Goal: Task Accomplishment & Management: Complete application form

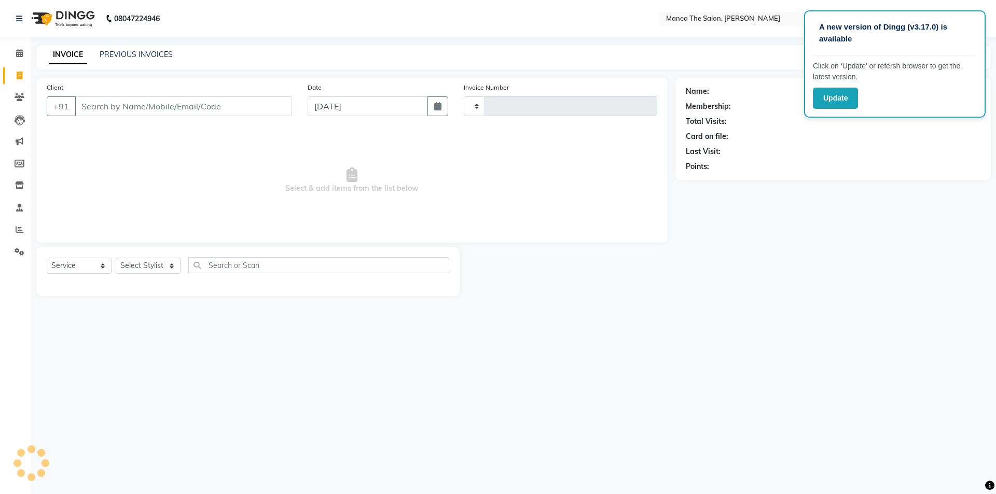
select select "service"
type input "1524"
select select "6846"
click at [153, 268] on select "Select Stylist" at bounding box center [148, 266] width 65 height 16
click at [154, 269] on select "Select Stylist" at bounding box center [148, 266] width 65 height 16
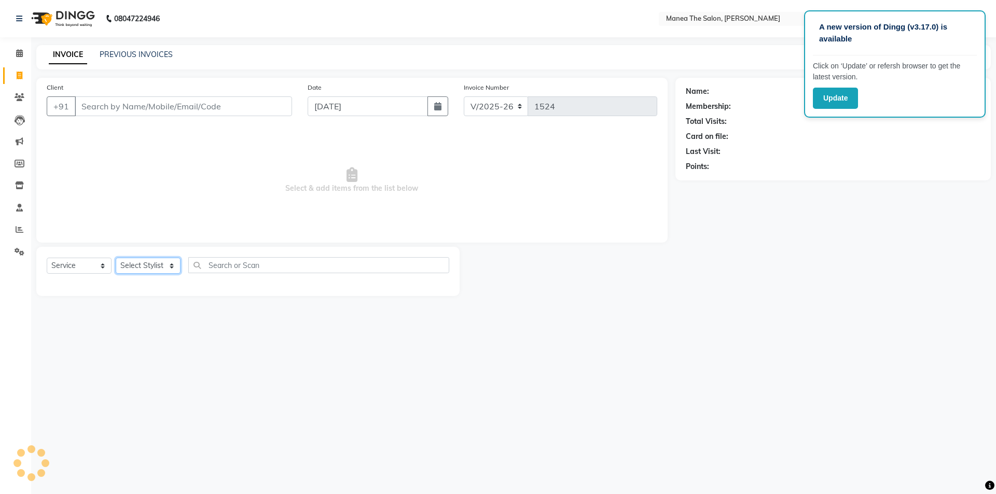
click at [154, 269] on select "Select Stylist" at bounding box center [148, 266] width 65 height 16
click at [172, 265] on select "Select Stylist [PERSON_NAME] My Mane'a. [PERSON_NAME] nisha [PERSON_NAME] [PERS…" at bounding box center [148, 266] width 65 height 16
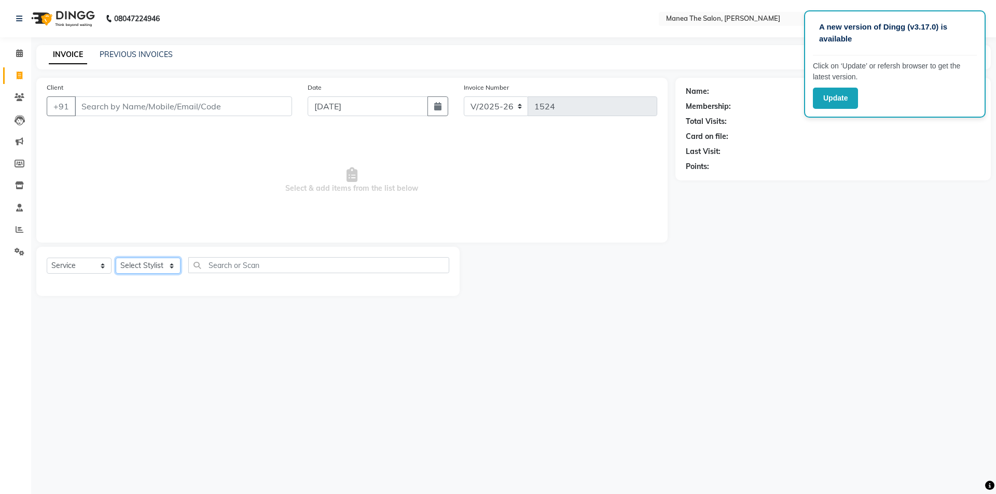
select select "82236"
click at [116, 258] on select "Select Stylist [PERSON_NAME] My Mane'a. [PERSON_NAME] nisha [PERSON_NAME] [PERS…" at bounding box center [148, 266] width 65 height 16
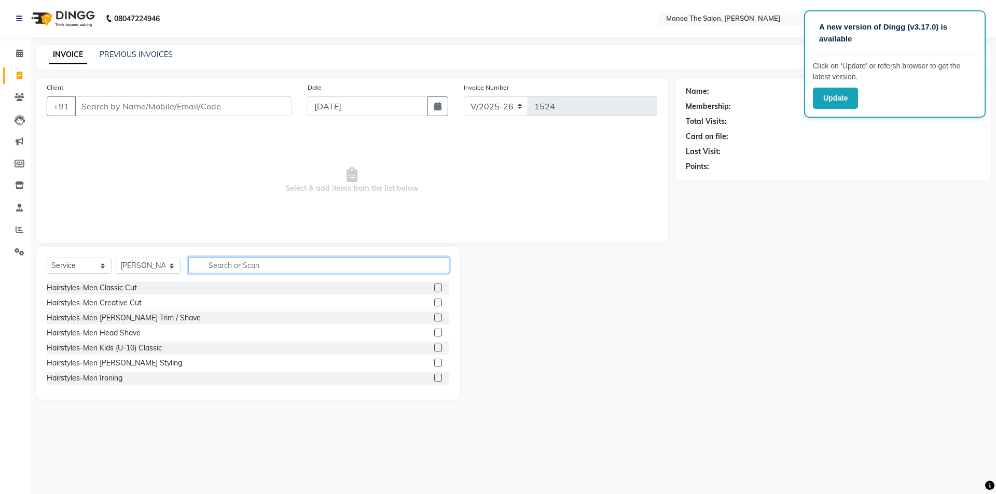
click at [280, 258] on input "text" at bounding box center [318, 265] width 261 height 16
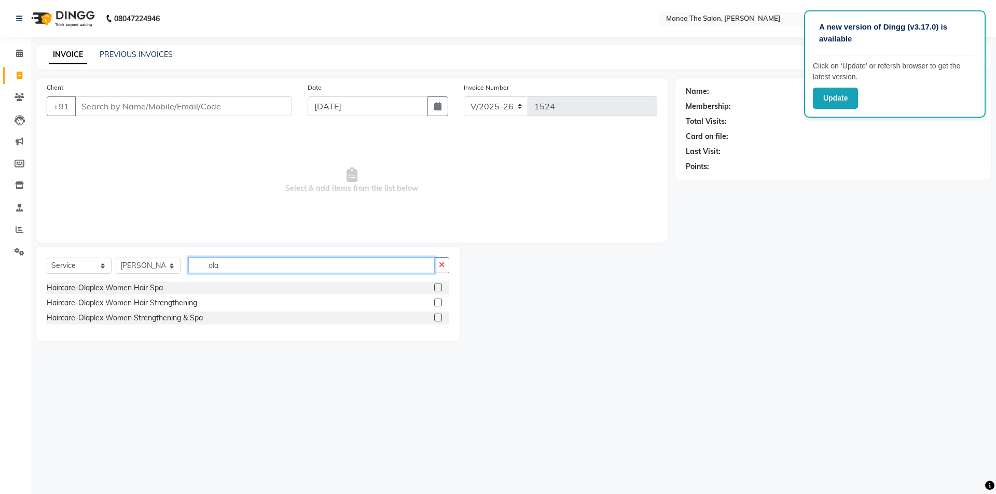
type input "ola"
click at [444, 267] on icon "button" at bounding box center [442, 264] width 6 height 7
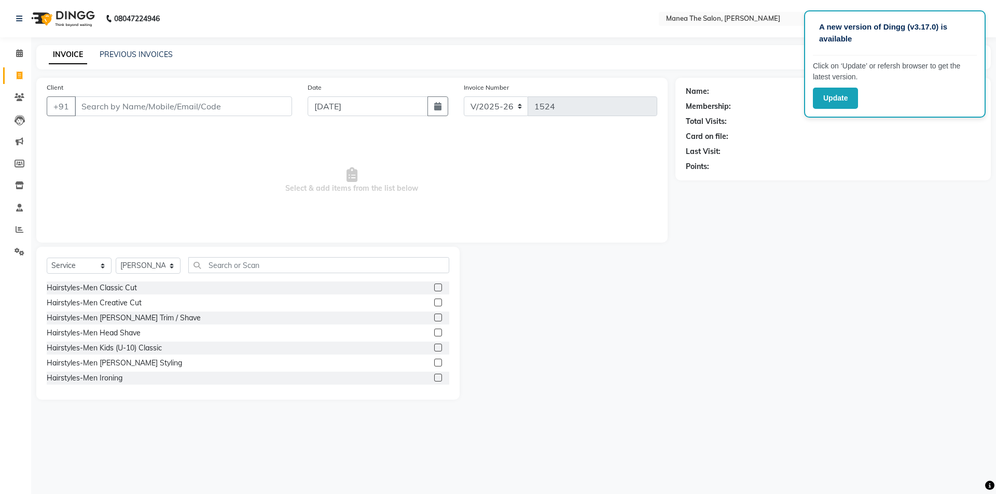
click at [434, 287] on label at bounding box center [438, 288] width 8 height 8
click at [434, 287] on input "checkbox" at bounding box center [437, 288] width 7 height 7
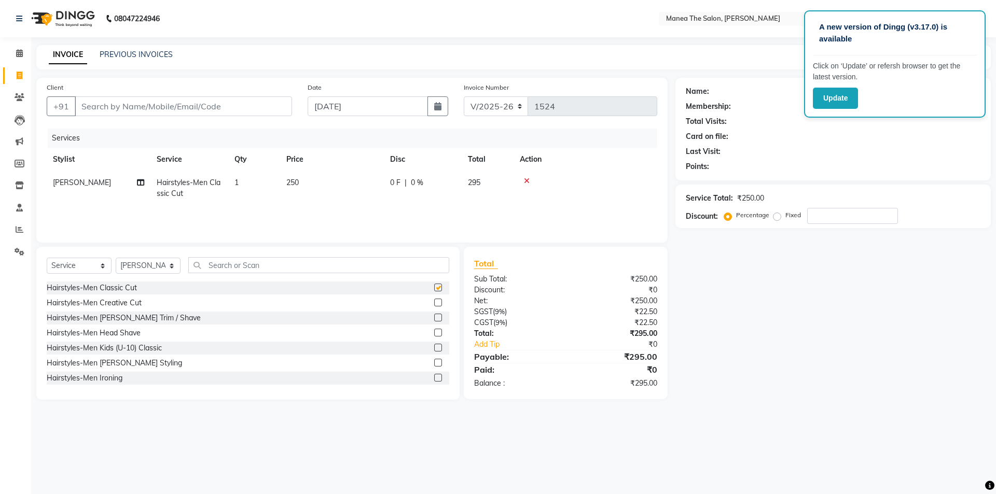
checkbox input "false"
click at [434, 317] on label at bounding box center [438, 318] width 8 height 8
click at [434, 317] on input "checkbox" at bounding box center [437, 318] width 7 height 7
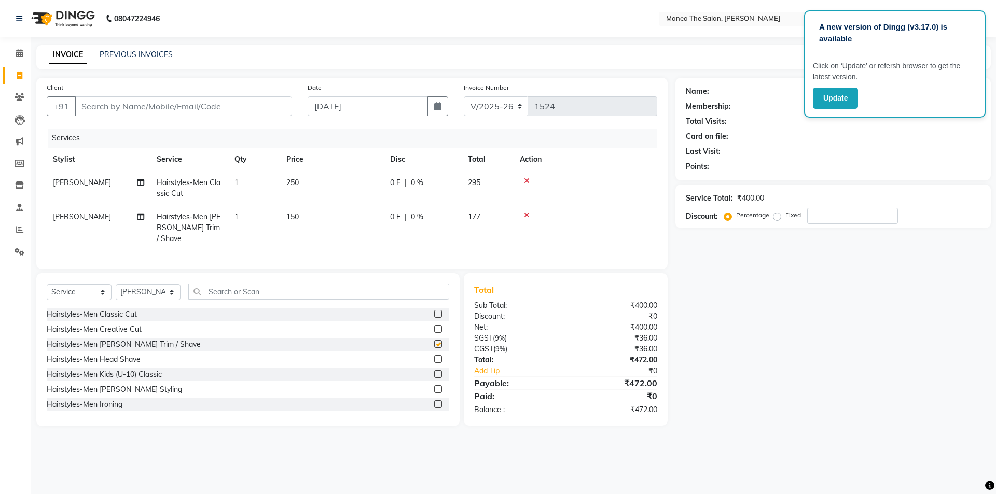
checkbox input "false"
click at [227, 108] on input "Client" at bounding box center [183, 106] width 217 height 20
click at [255, 113] on input "Client" at bounding box center [183, 106] width 217 height 20
type input "9"
type input "0"
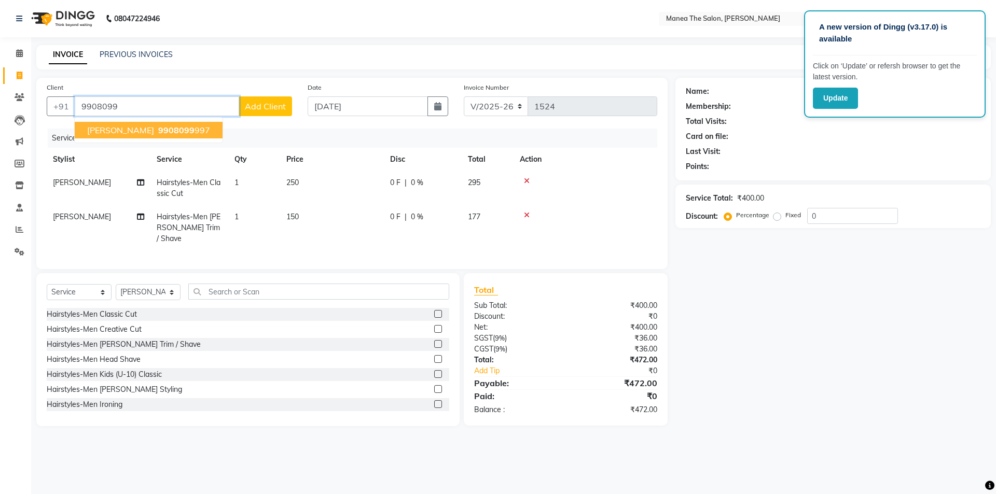
click at [184, 132] on button "[PERSON_NAME] 9908099 997" at bounding box center [149, 130] width 148 height 17
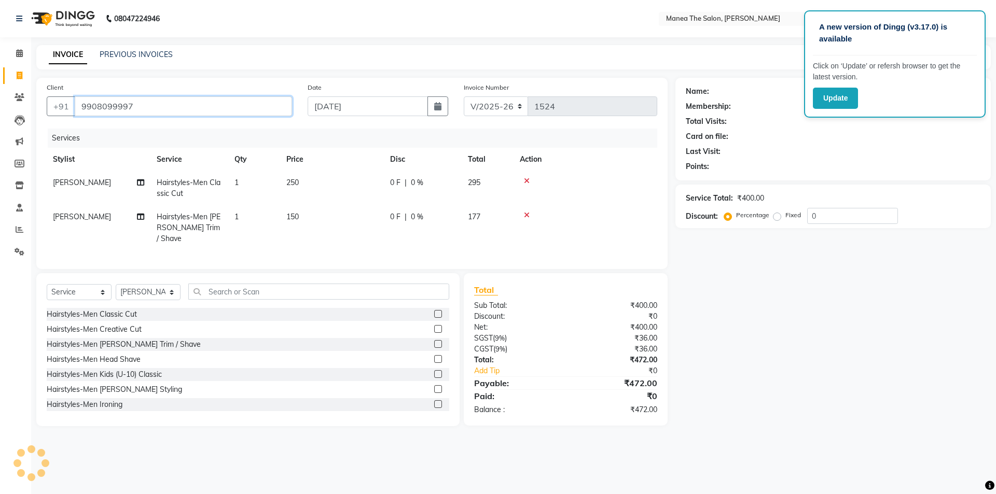
type input "9908099997"
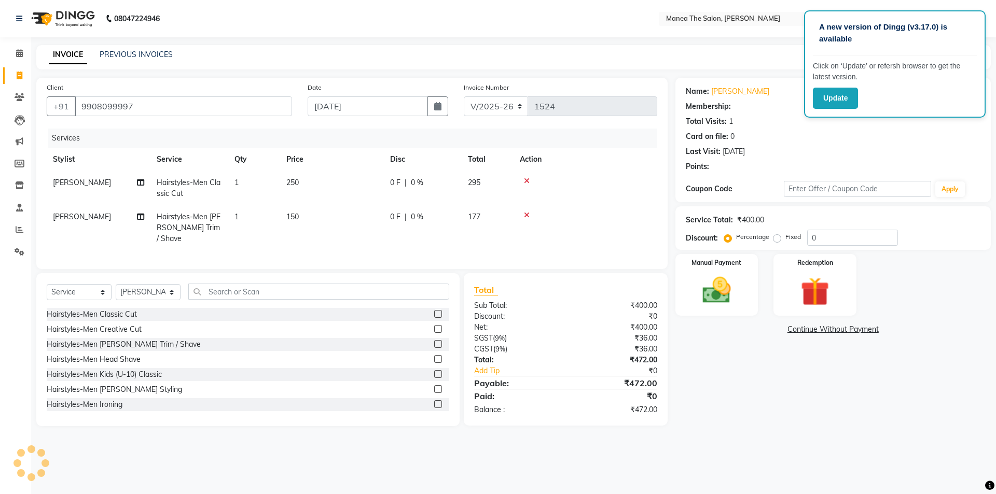
select select "1: Object"
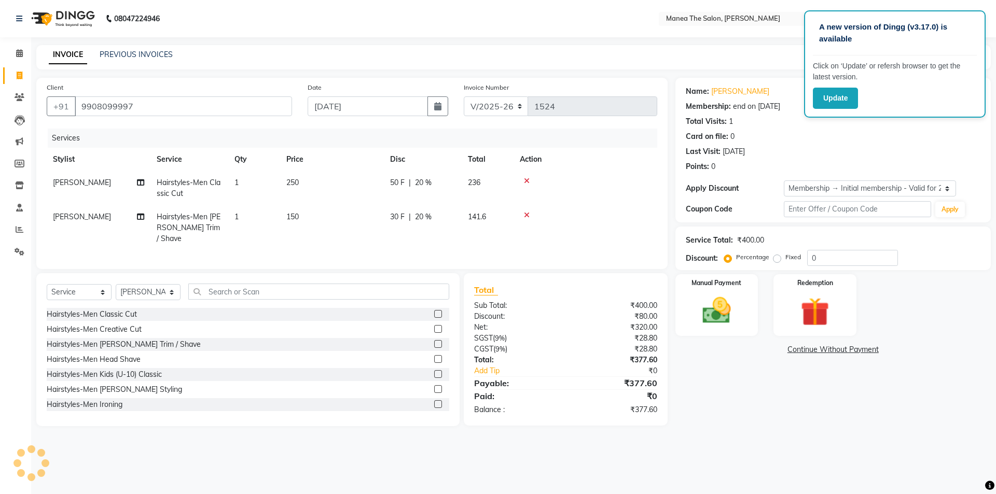
type input "20"
click at [810, 191] on select "Select Membership → Initial membership - Valid for 2 yrs" at bounding box center [870, 188] width 172 height 16
select select "0:"
click at [784, 180] on select "Select Membership → Initial membership - Valid for 2 yrs" at bounding box center [870, 188] width 172 height 16
type input "0"
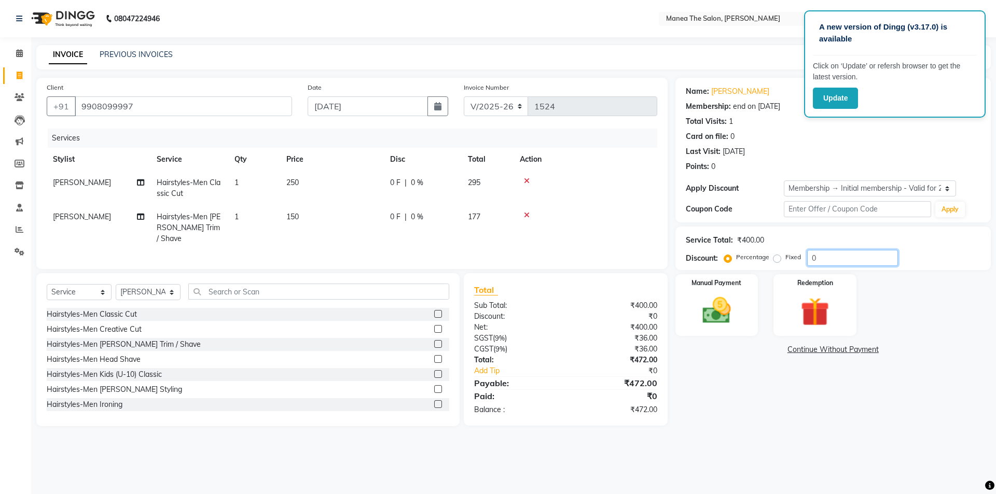
click at [817, 255] on input "0" at bounding box center [852, 258] width 91 height 16
type input "1"
type input "15.25"
click at [722, 317] on img at bounding box center [716, 311] width 48 height 34
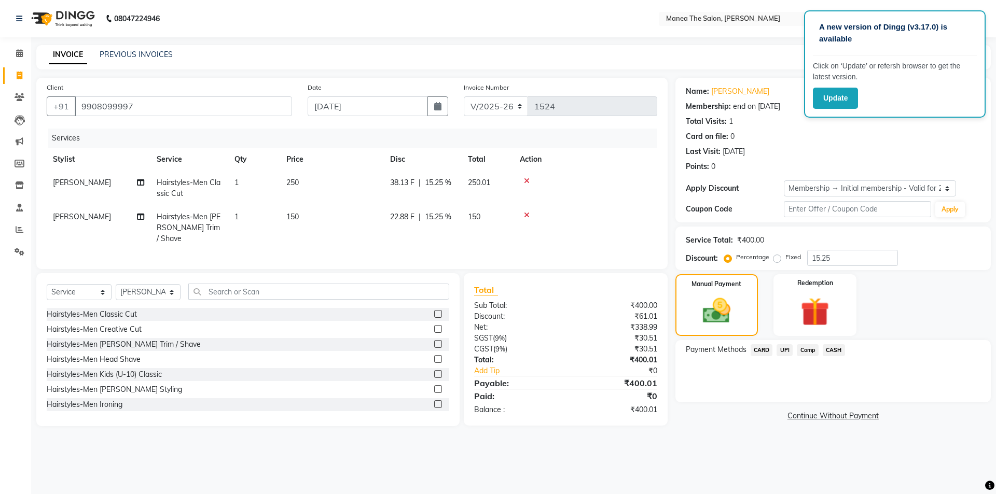
click at [787, 353] on span "UPI" at bounding box center [784, 350] width 16 height 12
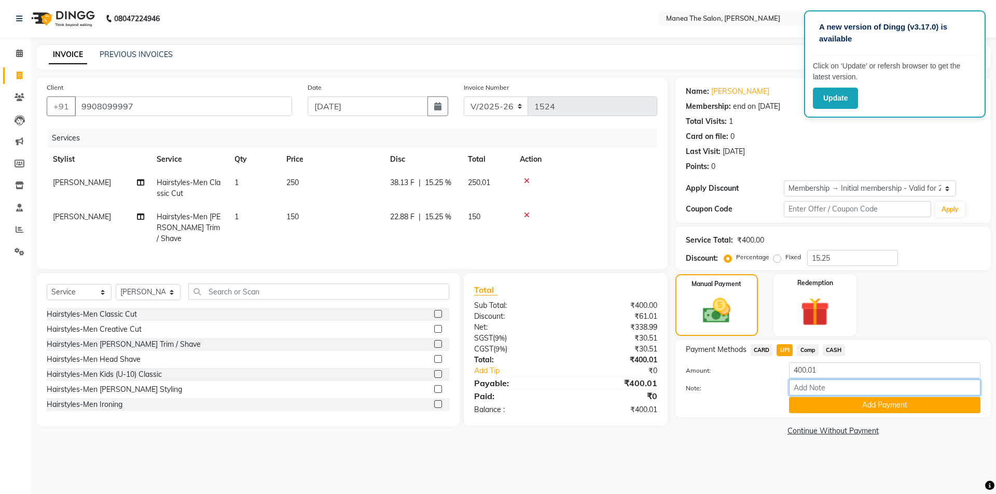
drag, startPoint x: 815, startPoint y: 386, endPoint x: 827, endPoint y: 373, distance: 18.4
click at [815, 386] on input "Note:" at bounding box center [884, 388] width 191 height 16
type input "UPI"
click at [890, 409] on button "Add Payment" at bounding box center [884, 405] width 191 height 16
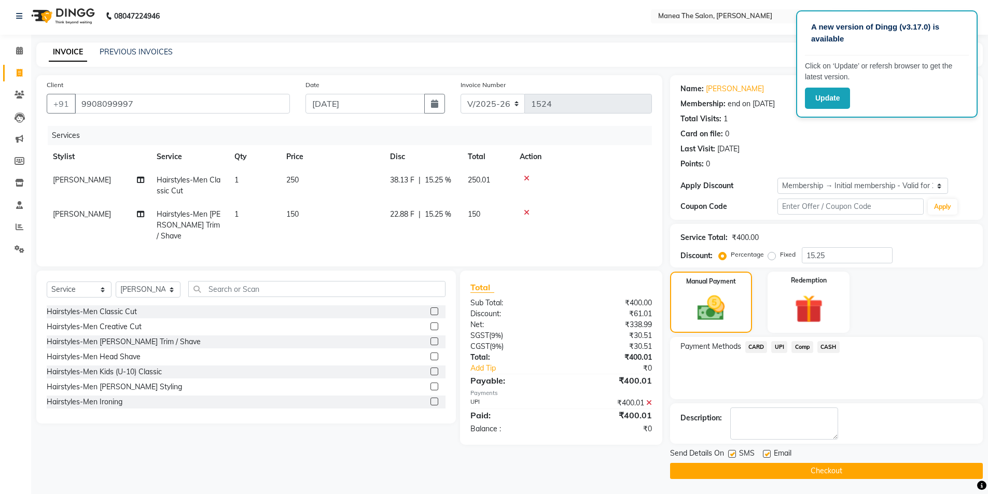
scroll to position [3, 0]
click at [822, 472] on button "Checkout" at bounding box center [826, 471] width 313 height 16
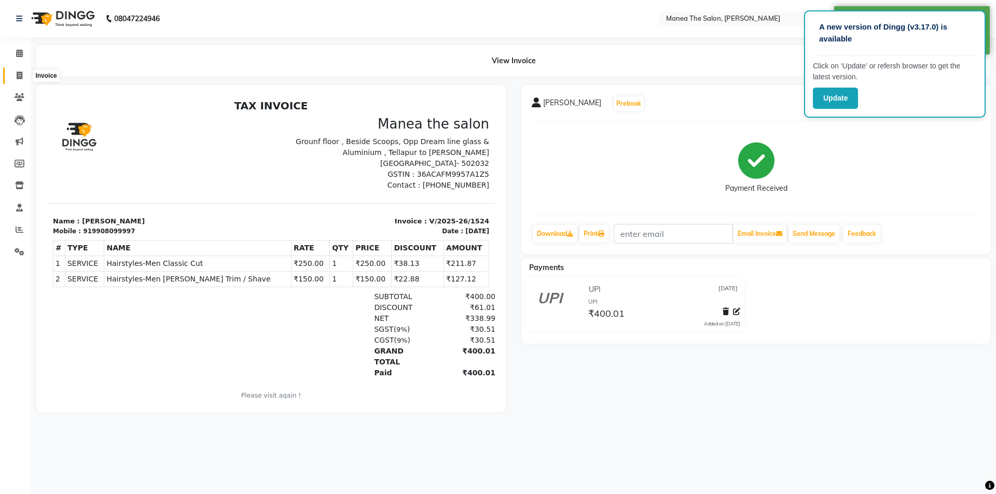
click at [19, 78] on icon at bounding box center [20, 76] width 6 height 8
select select "service"
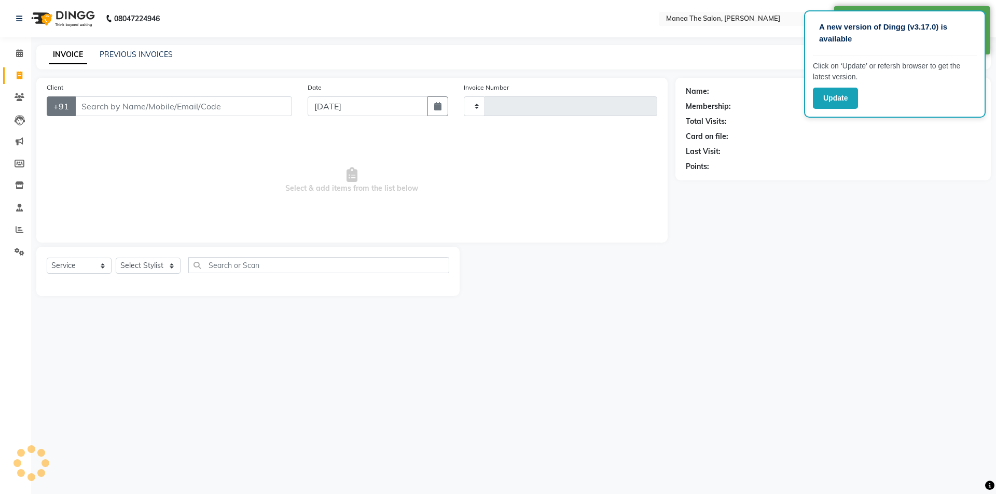
type input "1525"
select select "6846"
click at [151, 54] on link "PREVIOUS INVOICES" at bounding box center [136, 54] width 73 height 9
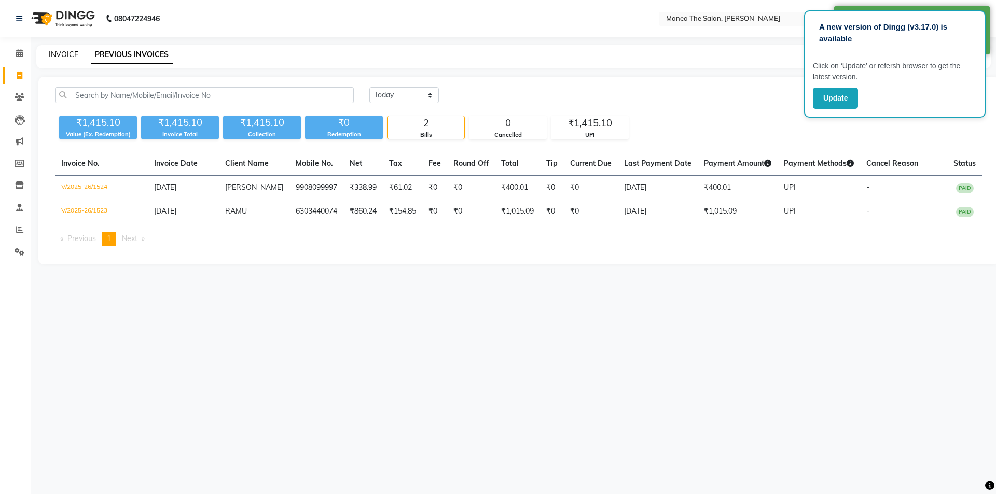
click at [59, 53] on link "INVOICE" at bounding box center [64, 54] width 30 height 9
select select "6846"
select select "service"
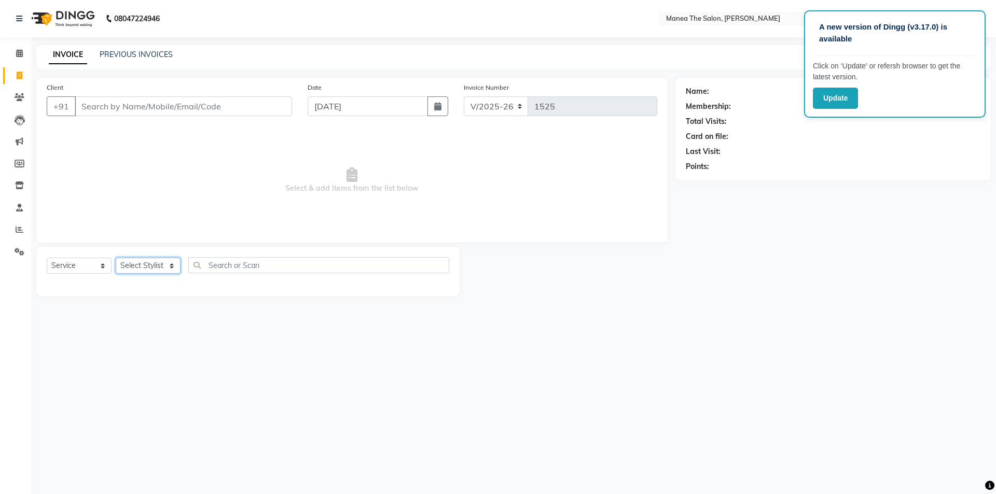
click at [171, 262] on select "Select Stylist [PERSON_NAME] My Mane'a. [PERSON_NAME] nisha [PERSON_NAME] [PERS…" at bounding box center [148, 266] width 65 height 16
select select "74503"
click at [116, 258] on select "Select Stylist [PERSON_NAME] My Mane'a. [PERSON_NAME] nisha [PERSON_NAME] [PERS…" at bounding box center [148, 266] width 65 height 16
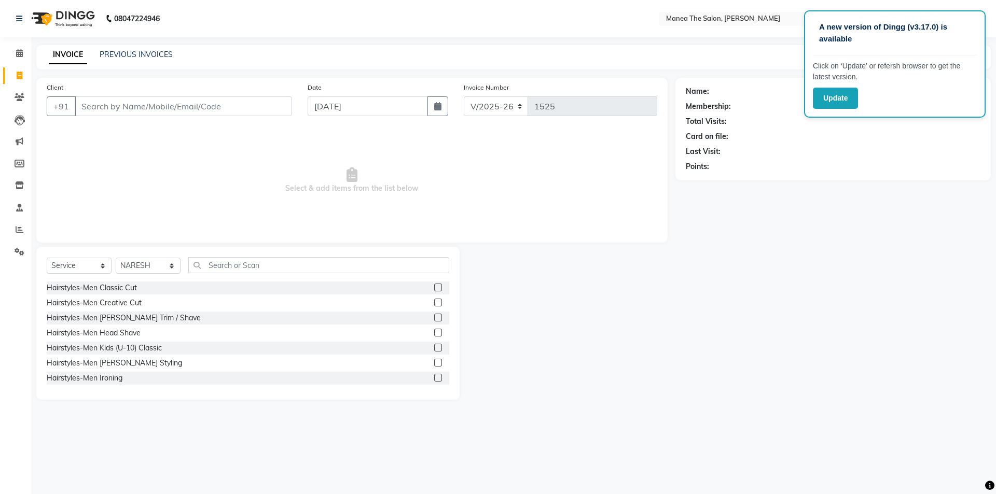
click at [434, 288] on label at bounding box center [438, 288] width 8 height 8
click at [434, 288] on input "checkbox" at bounding box center [437, 288] width 7 height 7
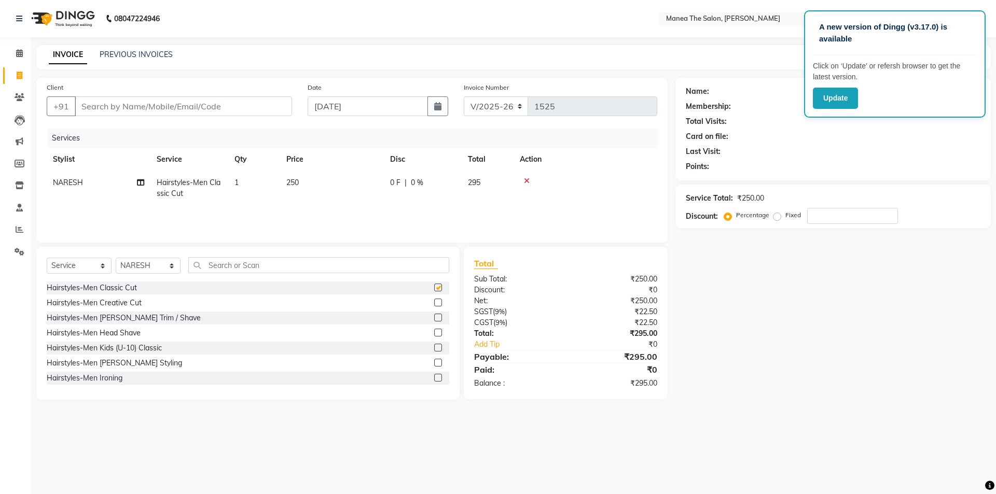
checkbox input "false"
click at [434, 319] on label at bounding box center [438, 318] width 8 height 8
click at [434, 319] on input "checkbox" at bounding box center [437, 318] width 7 height 7
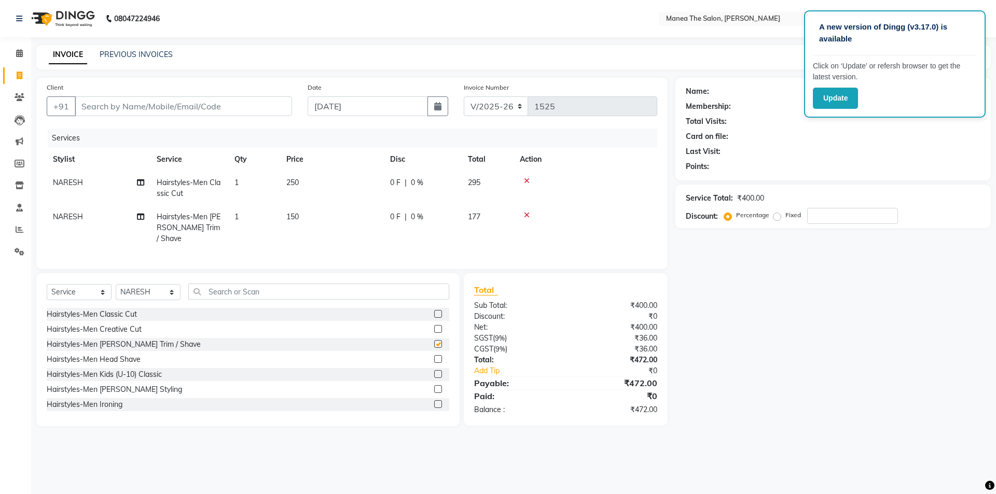
checkbox input "false"
click at [279, 109] on input "Client" at bounding box center [183, 106] width 217 height 20
click at [266, 107] on input "Client" at bounding box center [183, 106] width 217 height 20
type input "8"
type input "0"
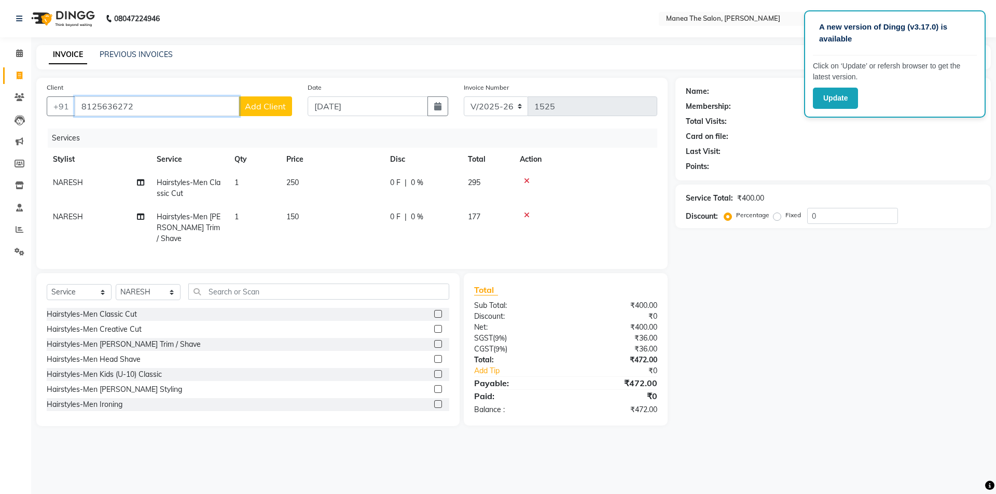
type input "8125636272"
click at [266, 107] on span "Add Client" at bounding box center [265, 106] width 41 height 10
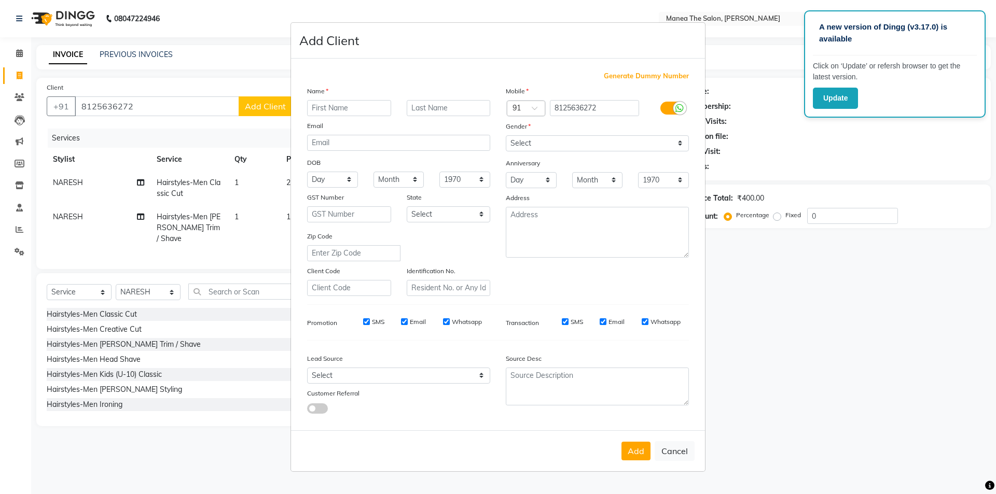
click at [382, 107] on input "text" at bounding box center [349, 108] width 84 height 16
type input "sir"
click at [573, 142] on select "Select [DEMOGRAPHIC_DATA] [DEMOGRAPHIC_DATA] Other Prefer Not To Say" at bounding box center [597, 143] width 183 height 16
select select "[DEMOGRAPHIC_DATA]"
click at [506, 135] on select "Select [DEMOGRAPHIC_DATA] [DEMOGRAPHIC_DATA] Other Prefer Not To Say" at bounding box center [597, 143] width 183 height 16
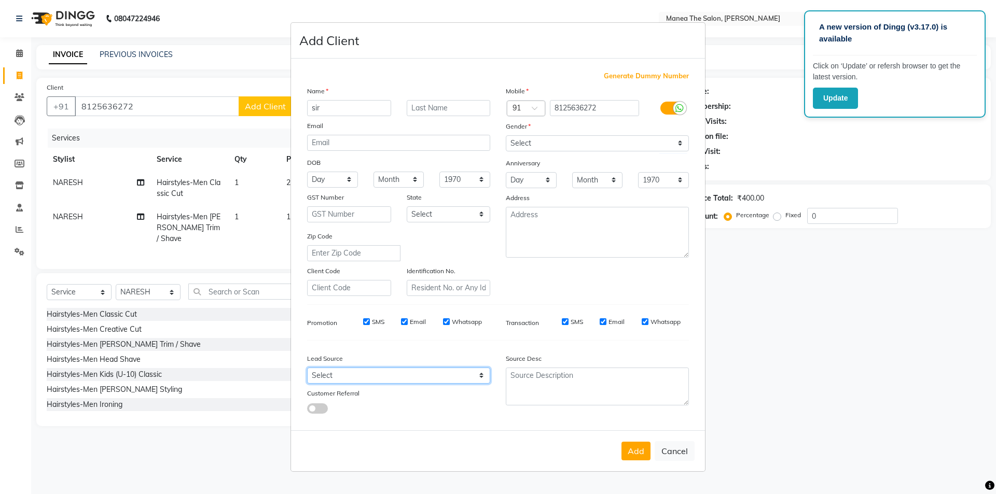
click at [472, 380] on select "Select Walk-in Referral Internet Friend Word of Mouth Advertisement Facebook Ju…" at bounding box center [398, 376] width 183 height 16
select select "47942"
click at [307, 368] on select "Select Walk-in Referral Internet Friend Word of Mouth Advertisement Facebook Ju…" at bounding box center [398, 376] width 183 height 16
click at [681, 455] on button "Cancel" at bounding box center [675, 451] width 40 height 20
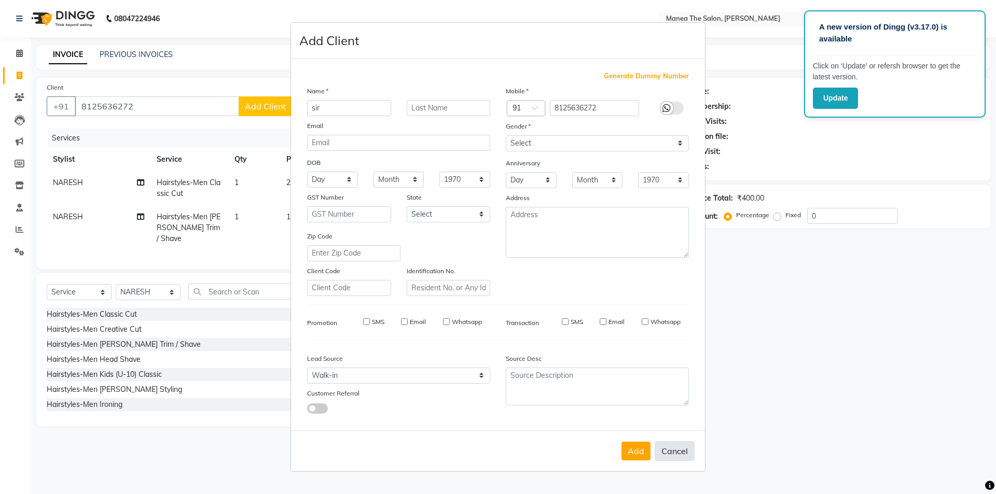
select select
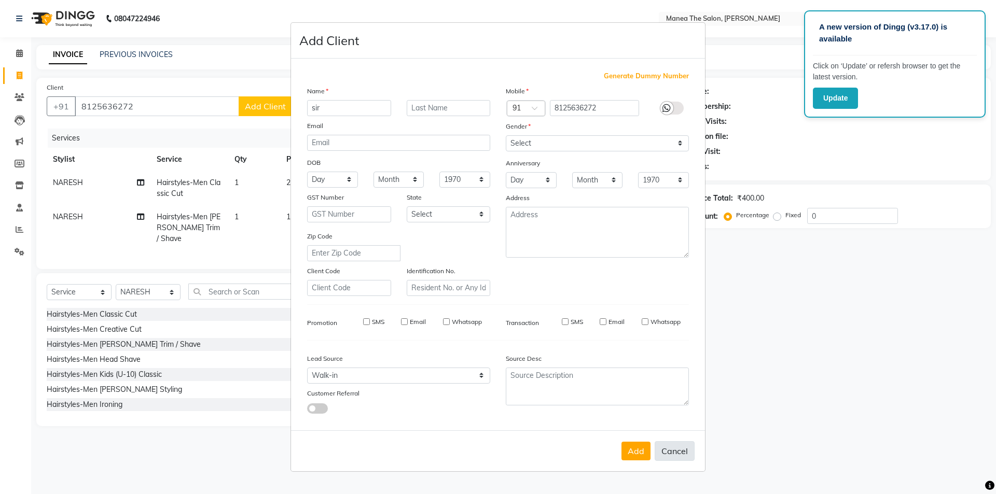
select select
checkbox input "false"
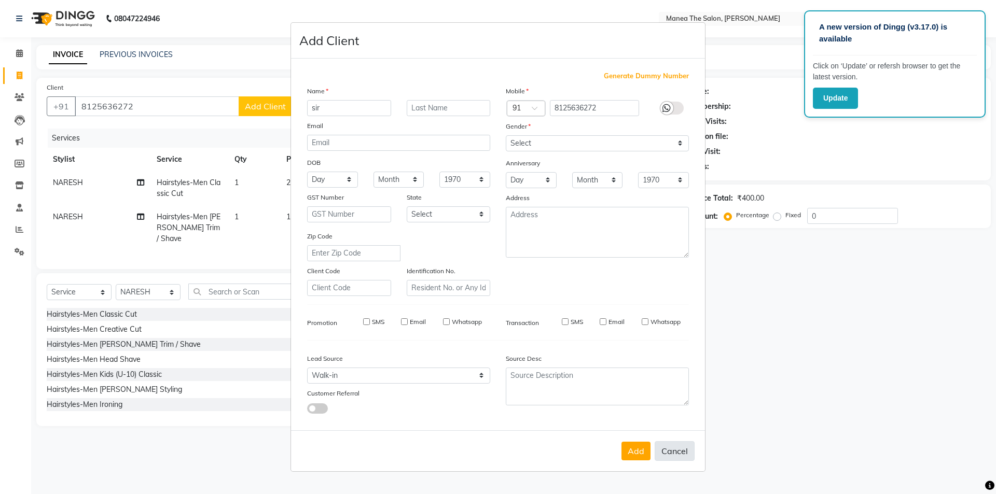
checkbox input "false"
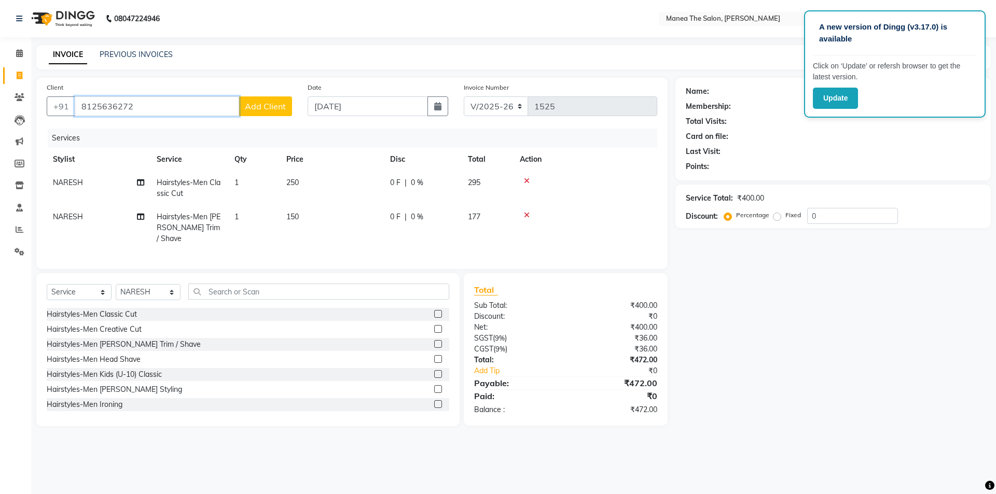
click at [178, 107] on input "8125636272" at bounding box center [157, 106] width 164 height 20
type input "8"
type input "8125636272"
click at [272, 108] on span "Add Client" at bounding box center [265, 106] width 41 height 10
select select "47942"
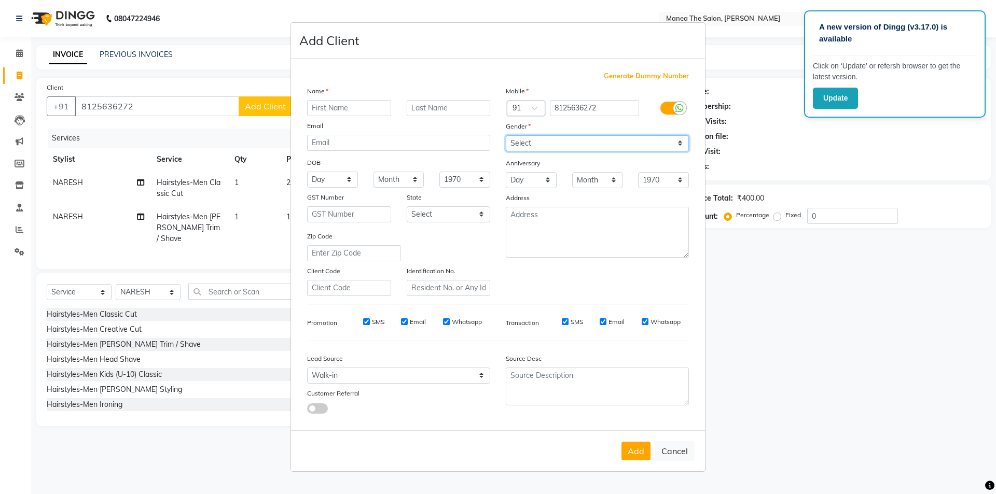
click at [574, 138] on select "Select [DEMOGRAPHIC_DATA] [DEMOGRAPHIC_DATA] Other Prefer Not To Say" at bounding box center [597, 143] width 183 height 16
select select "[DEMOGRAPHIC_DATA]"
click at [506, 135] on select "Select [DEMOGRAPHIC_DATA] [DEMOGRAPHIC_DATA] Other Prefer Not To Say" at bounding box center [597, 143] width 183 height 16
drag, startPoint x: 470, startPoint y: 375, endPoint x: 470, endPoint y: 369, distance: 6.2
click at [470, 375] on select "Select Walk-in Referral Internet Friend Word of Mouth Advertisement Facebook Ju…" at bounding box center [398, 376] width 183 height 16
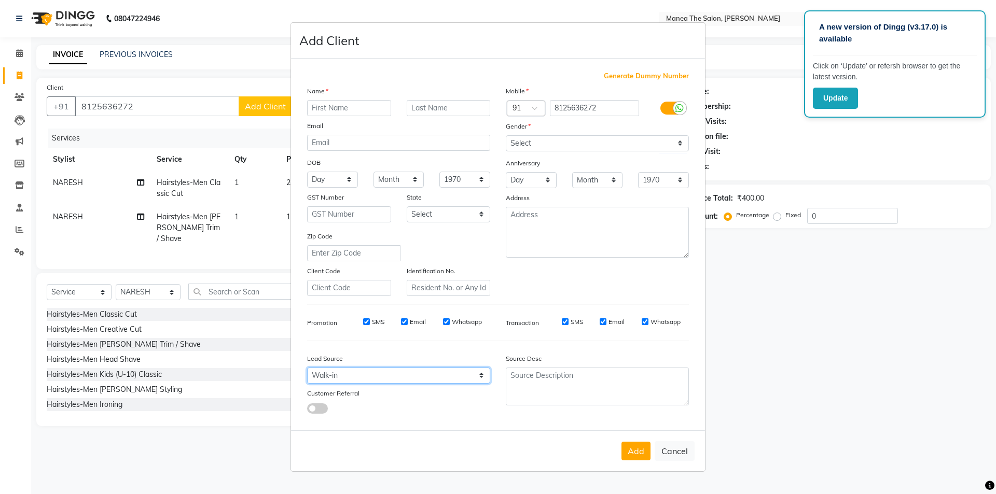
click at [307, 368] on select "Select Walk-in Referral Internet Friend Word of Mouth Advertisement Facebook Ju…" at bounding box center [398, 376] width 183 height 16
click at [351, 108] on input "text" at bounding box center [349, 108] width 84 height 16
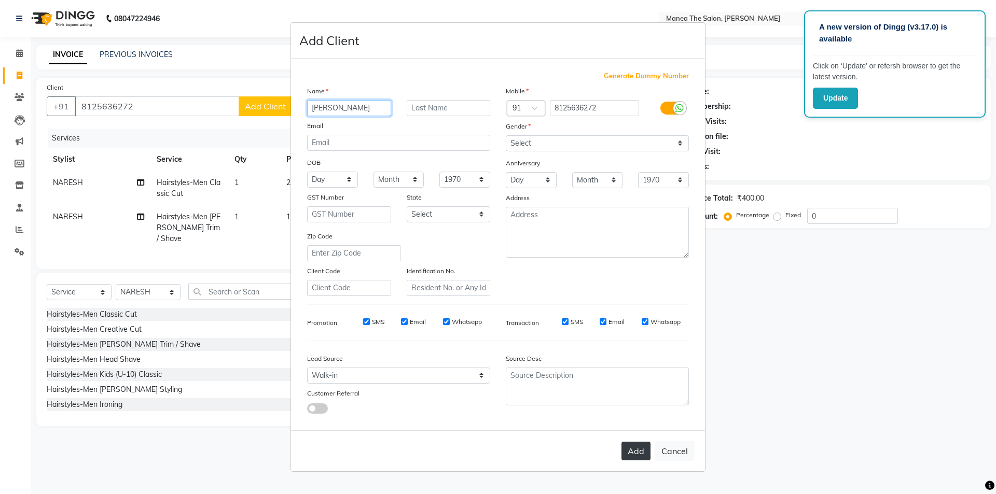
type input "[PERSON_NAME]"
click at [636, 447] on button "Add" at bounding box center [635, 451] width 29 height 19
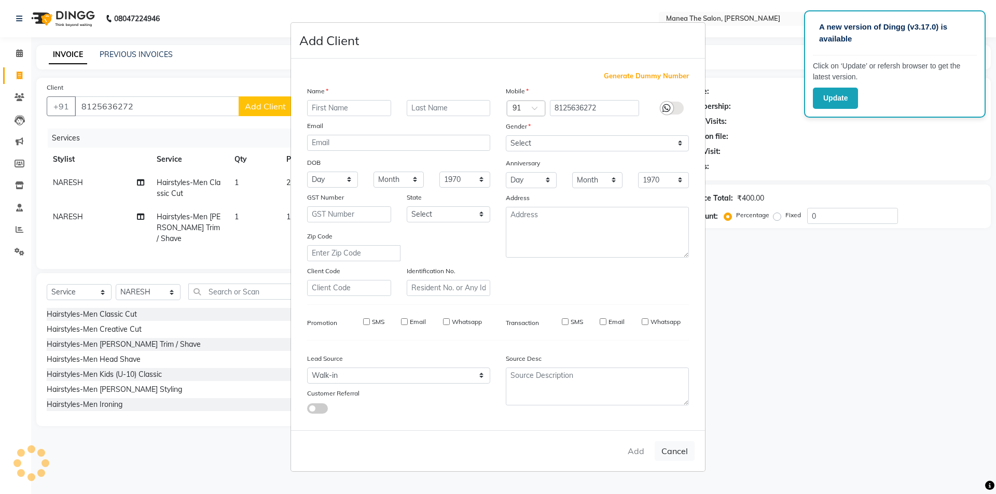
select select
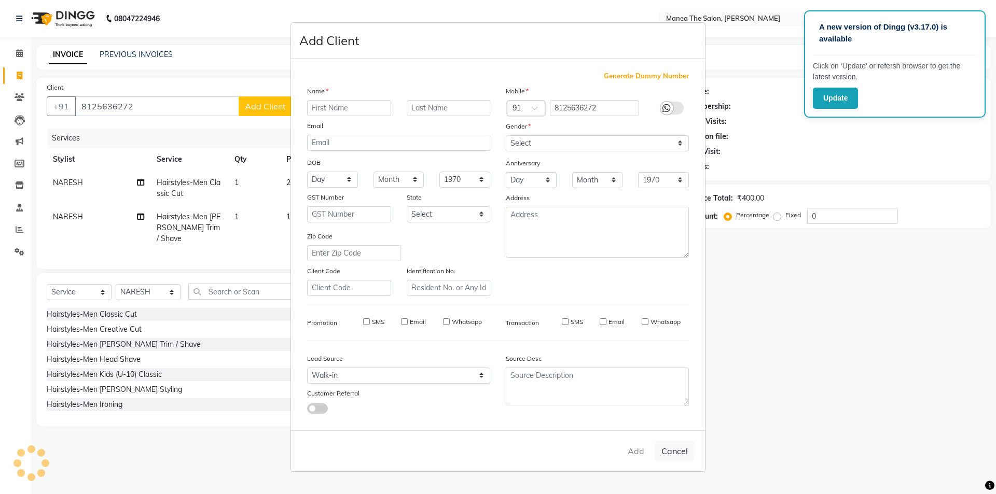
select select
checkbox input "false"
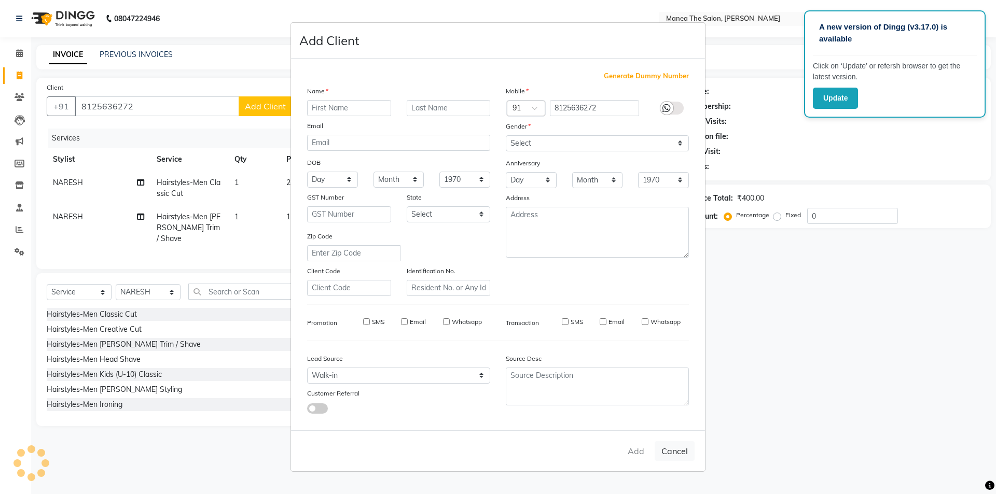
checkbox input "false"
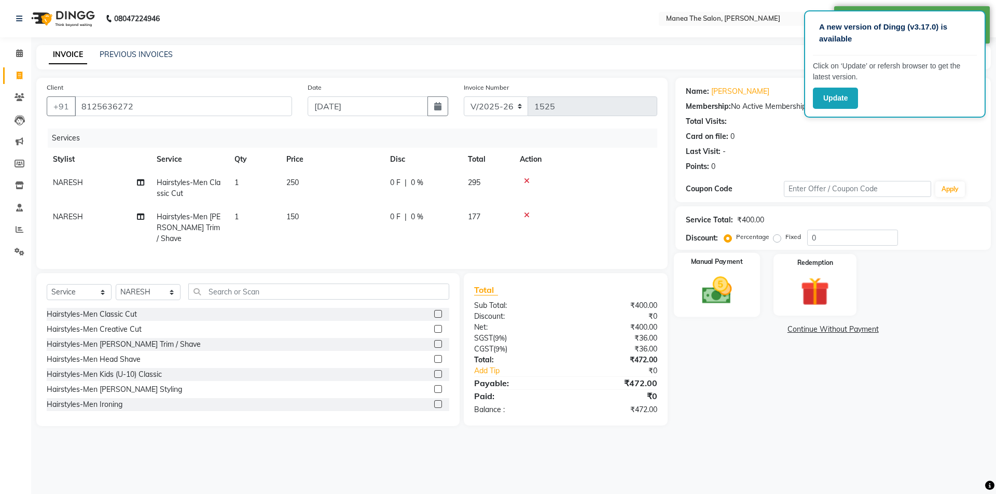
click at [718, 300] on img at bounding box center [716, 290] width 48 height 34
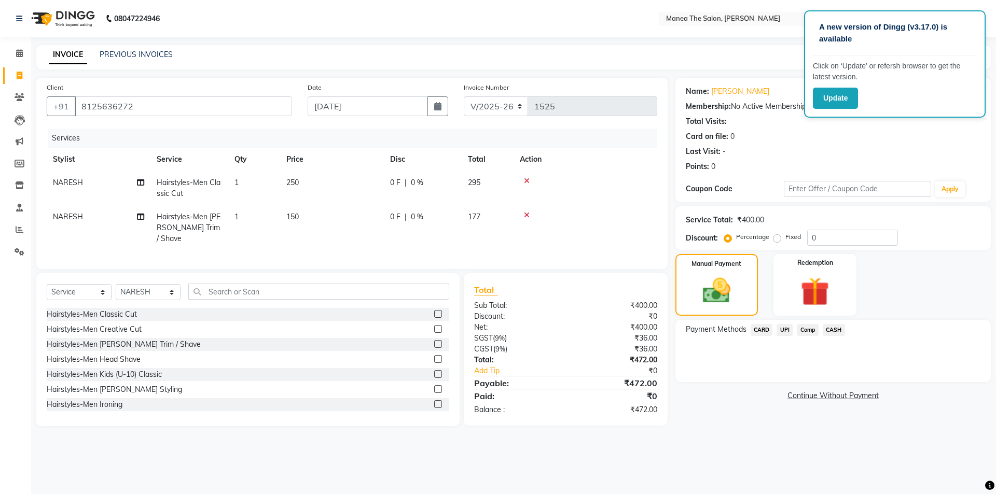
click at [834, 329] on span "CASH" at bounding box center [834, 330] width 22 height 12
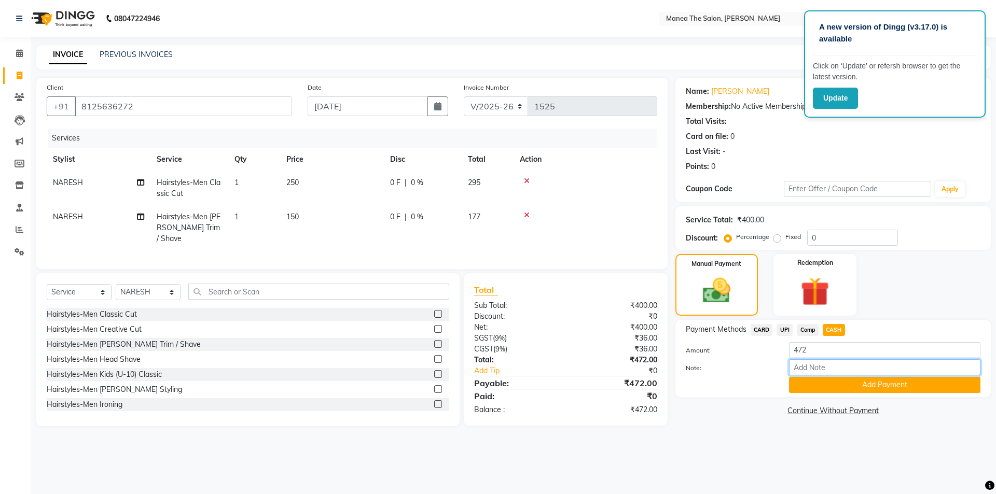
click at [820, 371] on input "Note:" at bounding box center [884, 367] width 191 height 16
type input "cash"
click at [874, 386] on button "Add Payment" at bounding box center [884, 385] width 191 height 16
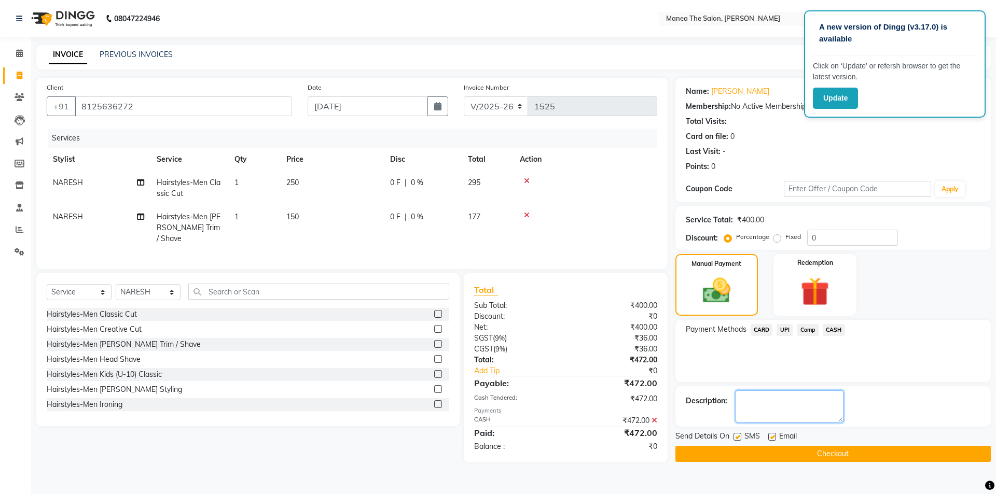
click at [799, 409] on textarea at bounding box center [789, 407] width 108 height 32
type textarea "tip for naresh 30"
click at [827, 455] on button "Checkout" at bounding box center [832, 454] width 315 height 16
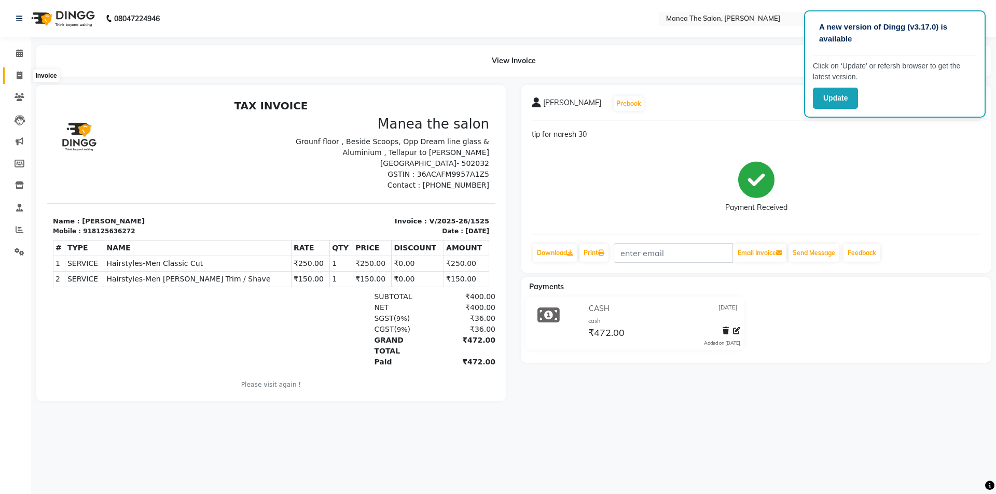
click at [17, 75] on icon at bounding box center [20, 76] width 6 height 8
select select "service"
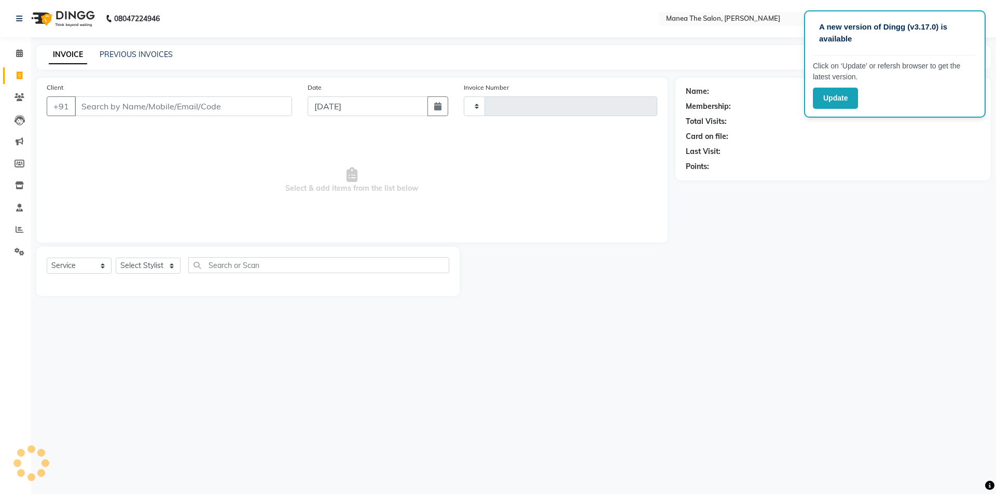
type input "1526"
select select "6846"
click at [153, 51] on link "PREVIOUS INVOICES" at bounding box center [136, 54] width 73 height 9
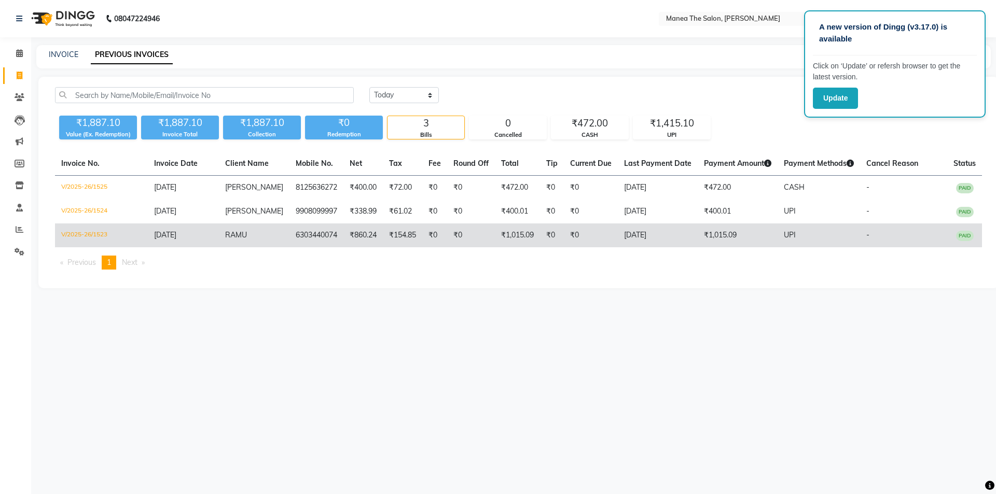
click at [303, 236] on td "6303440074" at bounding box center [316, 236] width 54 height 24
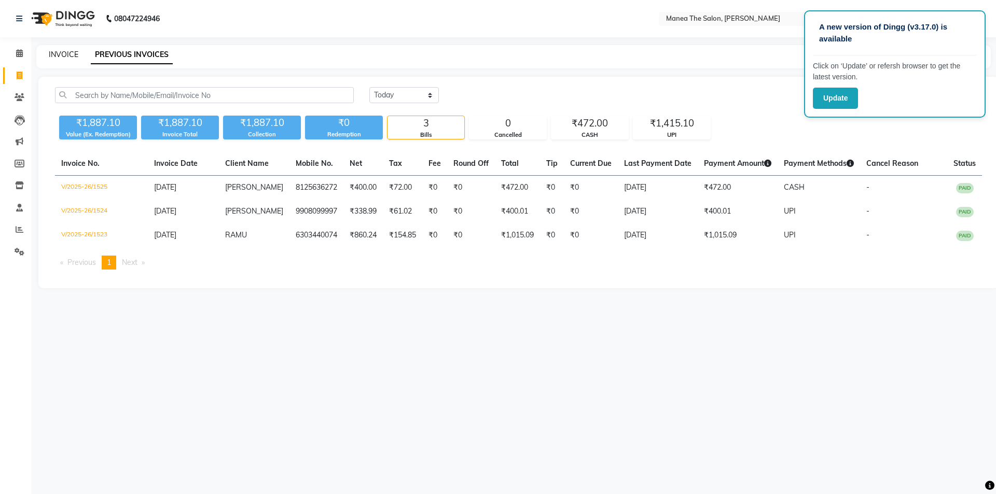
click at [73, 56] on link "INVOICE" at bounding box center [64, 54] width 30 height 9
select select "service"
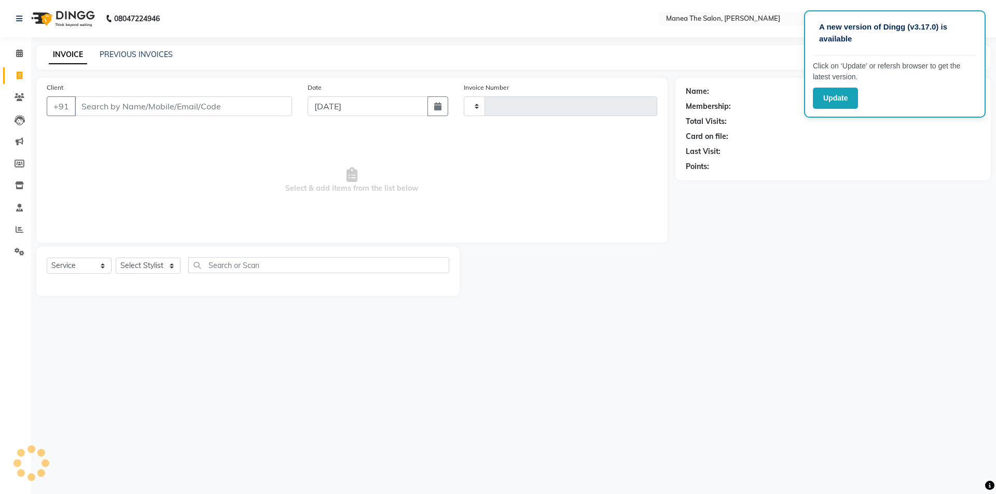
type input "1526"
select select "6846"
click at [173, 270] on select "Select Stylist [PERSON_NAME] My Mane'a. [PERSON_NAME] nisha [PERSON_NAME] [PERS…" at bounding box center [148, 266] width 65 height 16
select select "82236"
click at [116, 258] on select "Select Stylist [PERSON_NAME] My Mane'a. [PERSON_NAME] nisha [PERSON_NAME] [PERS…" at bounding box center [148, 266] width 65 height 16
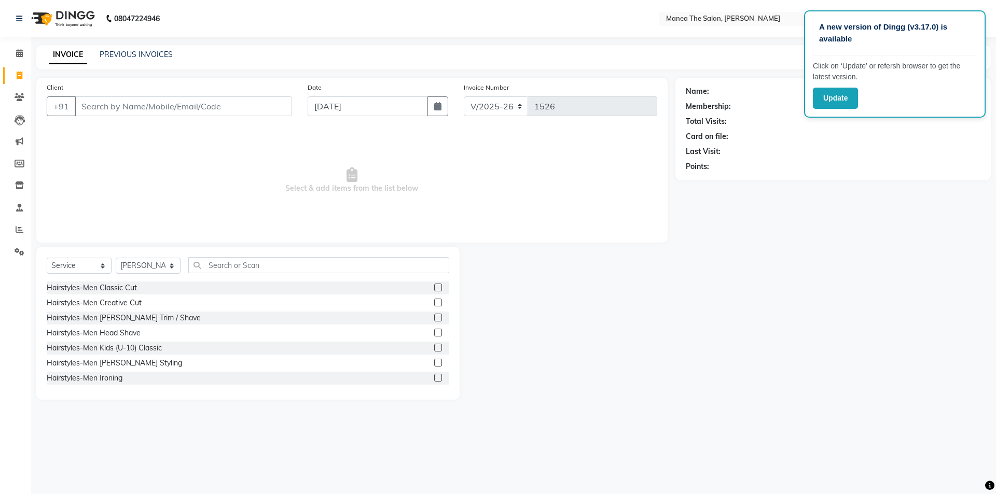
click at [434, 288] on label at bounding box center [438, 288] width 8 height 8
click at [434, 288] on input "checkbox" at bounding box center [437, 288] width 7 height 7
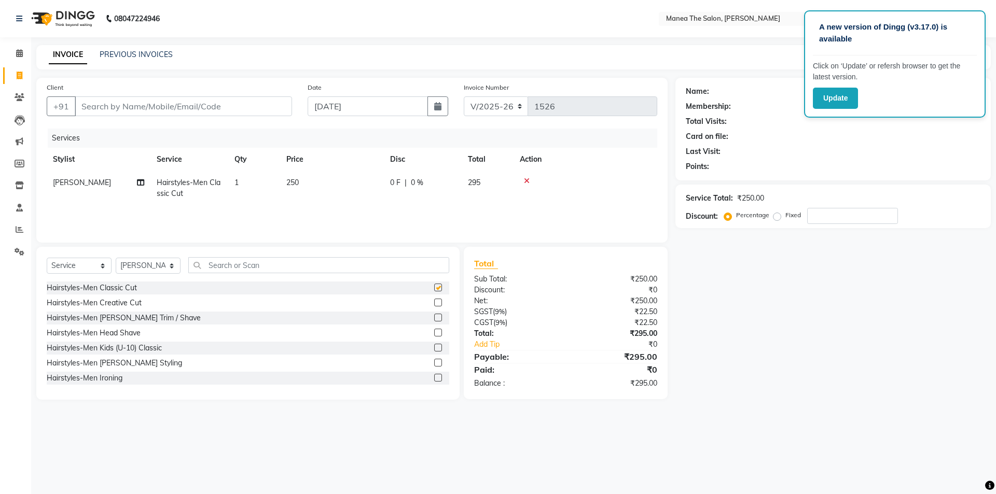
checkbox input "false"
click at [434, 317] on label at bounding box center [438, 318] width 8 height 8
click at [434, 317] on input "checkbox" at bounding box center [437, 318] width 7 height 7
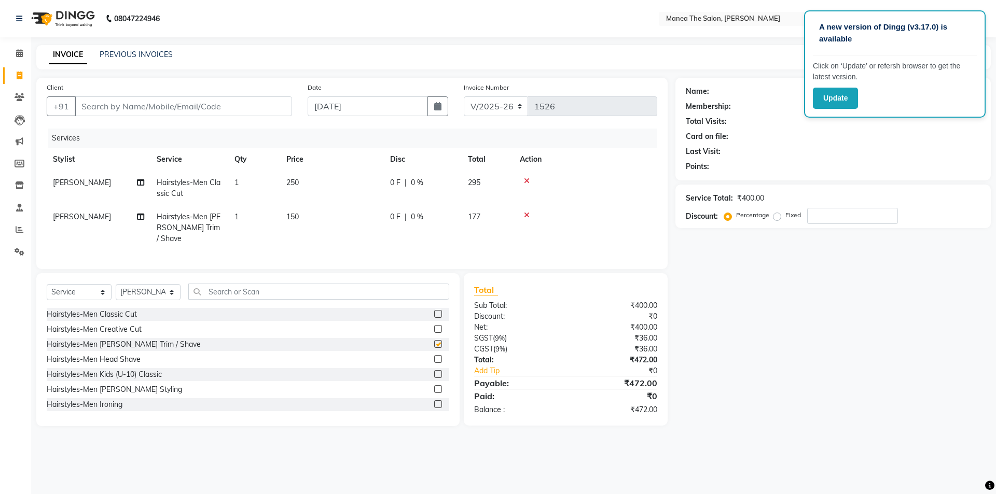
checkbox input "false"
click at [257, 109] on input "Client" at bounding box center [183, 106] width 217 height 20
type input "8"
type input "0"
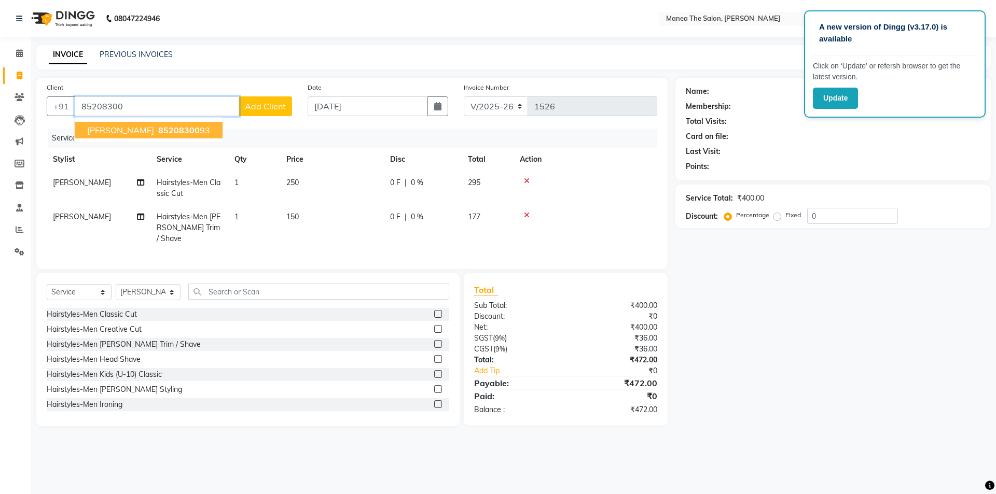
click at [160, 133] on span "85208300" at bounding box center [178, 130] width 41 height 10
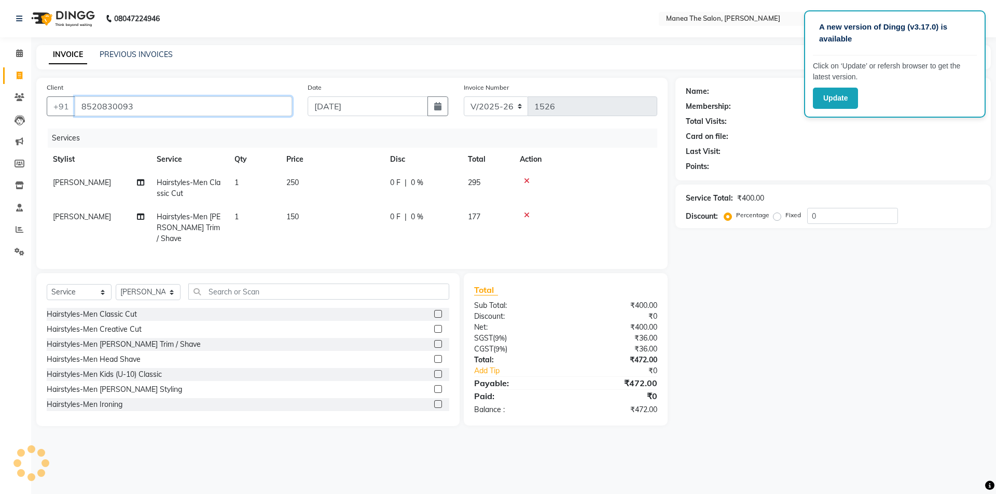
type input "8520830093"
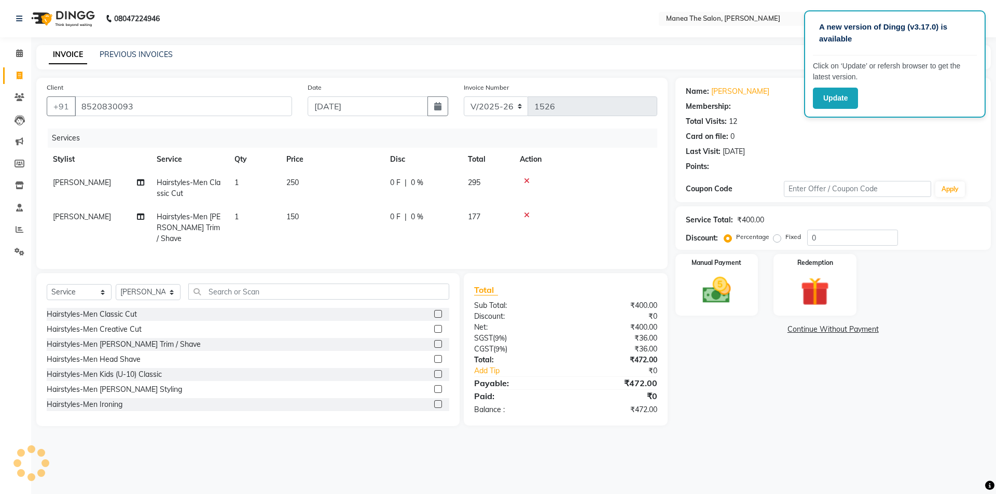
select select "1: Object"
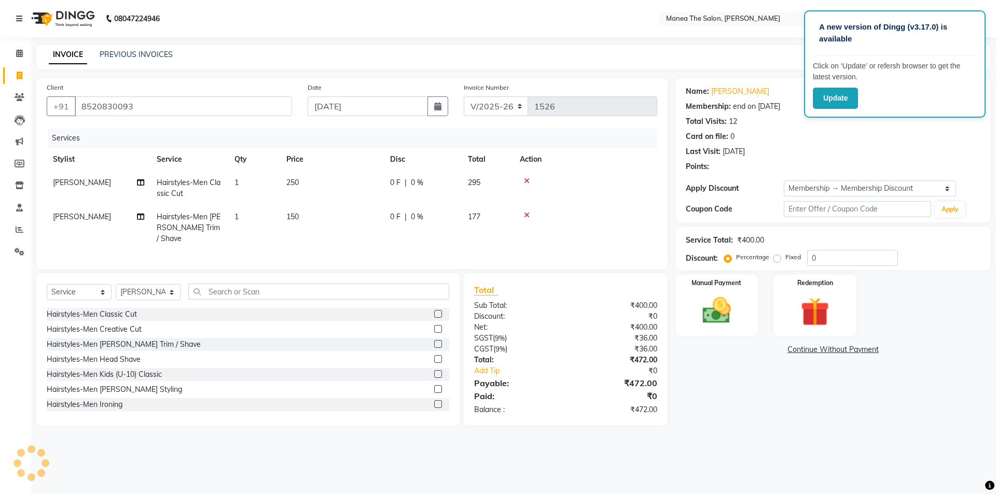
type input "20"
drag, startPoint x: 810, startPoint y: 190, endPoint x: 809, endPoint y: 196, distance: 5.3
click at [810, 190] on select "Select Membership → Membership Discount" at bounding box center [870, 188] width 172 height 16
select select "0:"
click at [784, 180] on select "Select Membership → Membership Discount" at bounding box center [870, 188] width 172 height 16
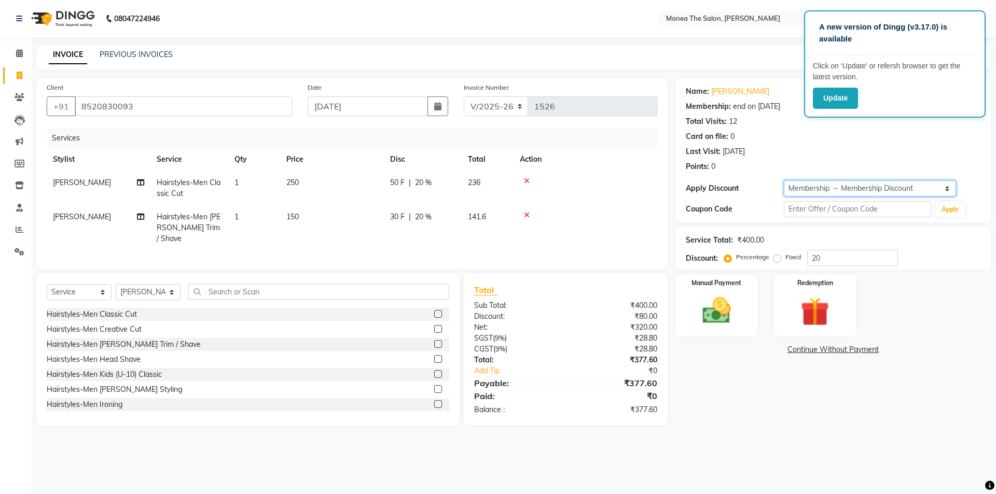
type input "0"
click at [821, 254] on input "0" at bounding box center [852, 258] width 91 height 16
type input "15.25"
click at [725, 298] on img at bounding box center [716, 311] width 48 height 34
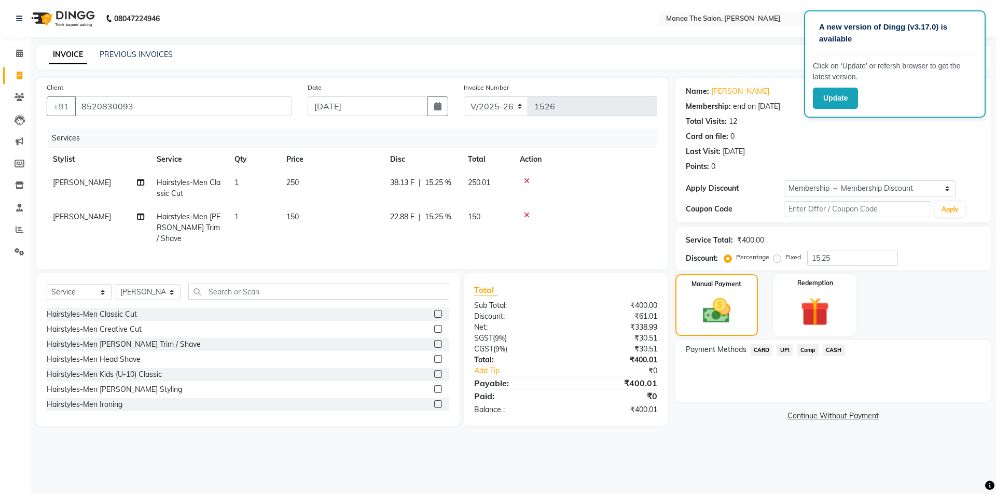
click at [767, 347] on span "CARD" at bounding box center [761, 350] width 22 height 12
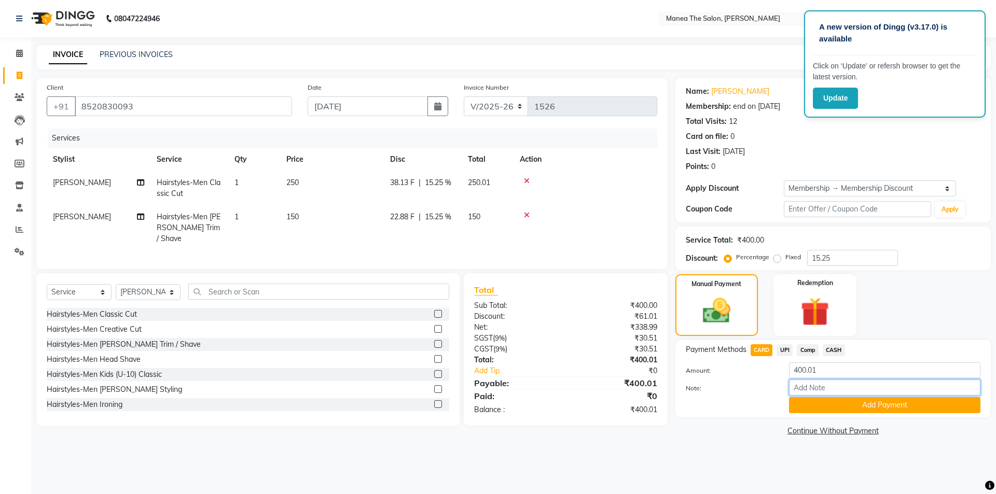
click at [808, 390] on input "Note:" at bounding box center [884, 388] width 191 height 16
type input "CARD"
click at [871, 405] on button "Add Payment" at bounding box center [884, 405] width 191 height 16
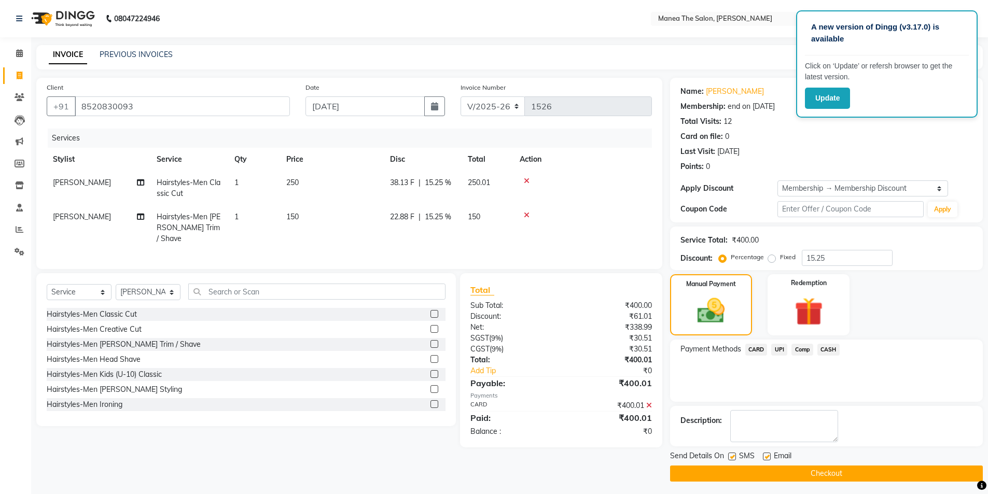
click at [823, 474] on button "Checkout" at bounding box center [826, 474] width 313 height 16
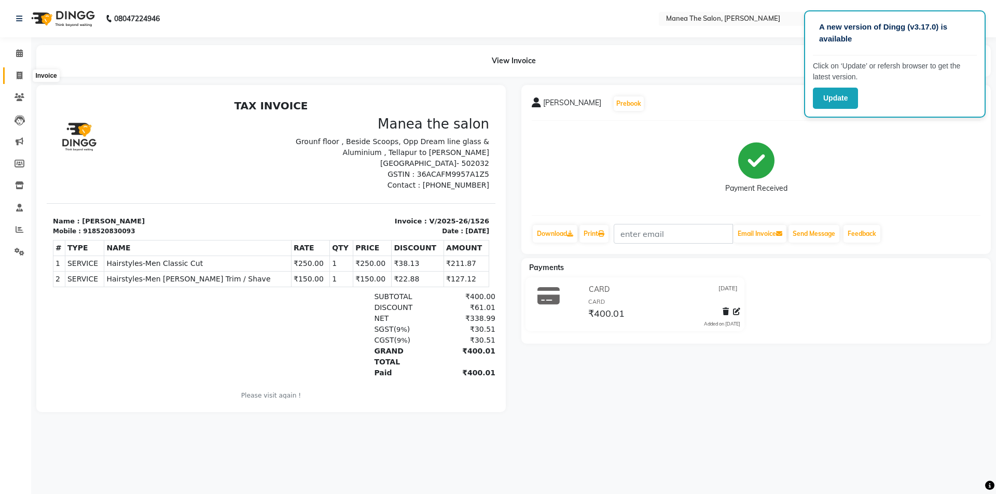
click at [18, 78] on icon at bounding box center [20, 76] width 6 height 8
select select "service"
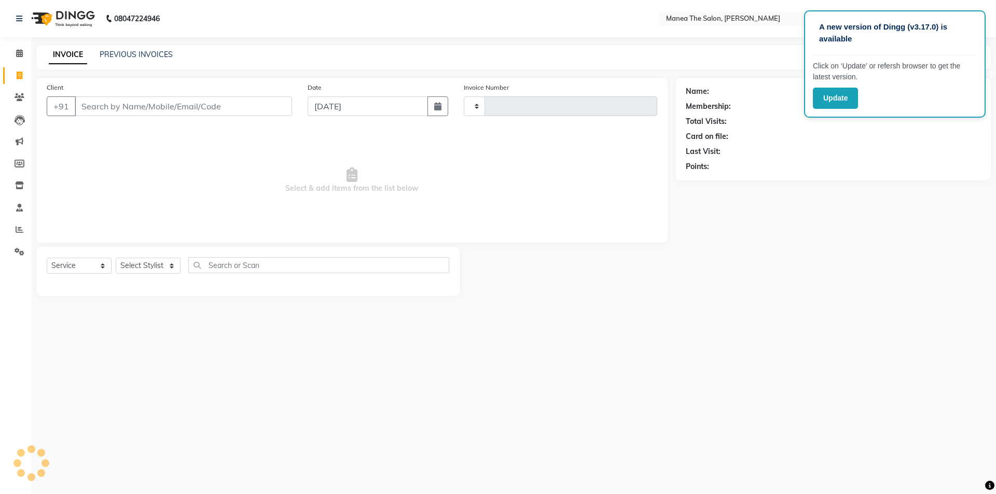
type input "1527"
select select "6846"
click at [229, 107] on input "Client" at bounding box center [183, 106] width 217 height 20
click at [168, 268] on select "Select Stylist [PERSON_NAME] My Mane'a. [PERSON_NAME] nisha [PERSON_NAME] [PERS…" at bounding box center [148, 266] width 65 height 16
select select "74503"
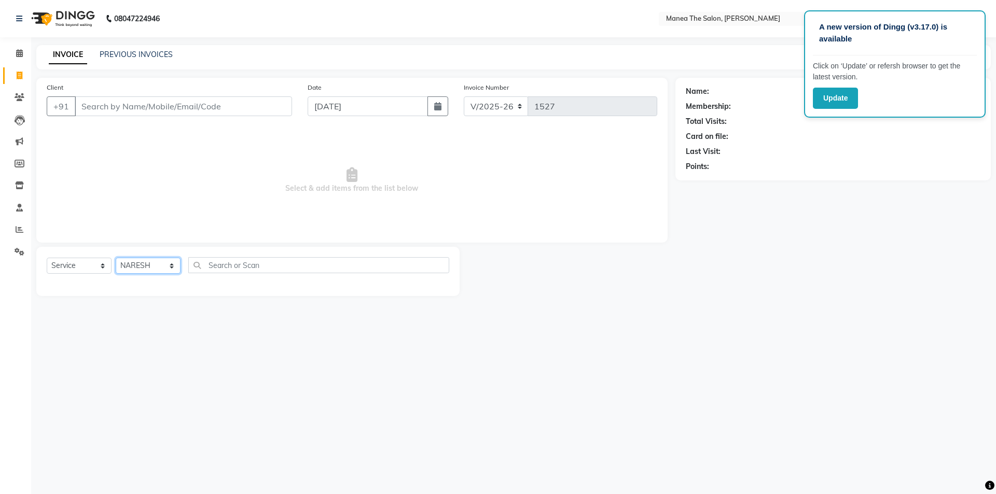
click at [116, 258] on select "Select Stylist [PERSON_NAME] My Mane'a. [PERSON_NAME] nisha [PERSON_NAME] [PERS…" at bounding box center [148, 266] width 65 height 16
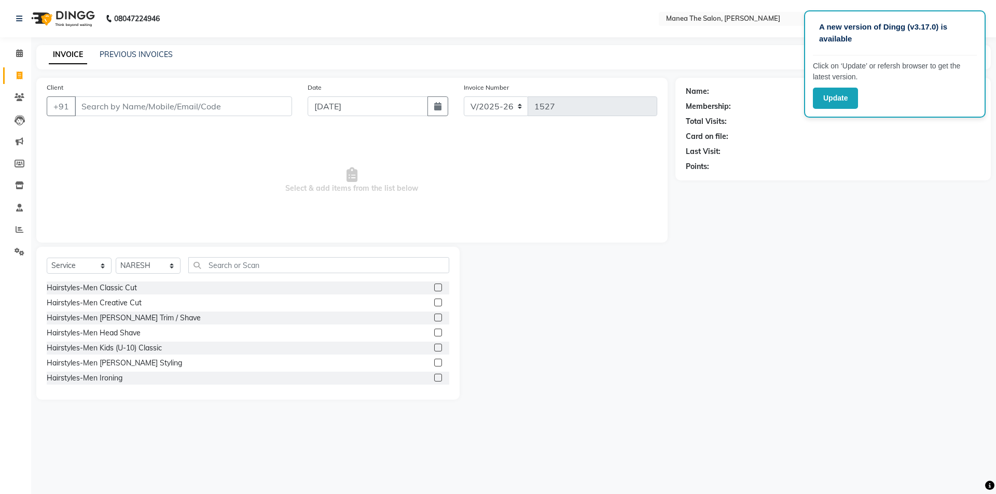
click at [434, 317] on label at bounding box center [438, 318] width 8 height 8
click at [434, 317] on input "checkbox" at bounding box center [437, 318] width 7 height 7
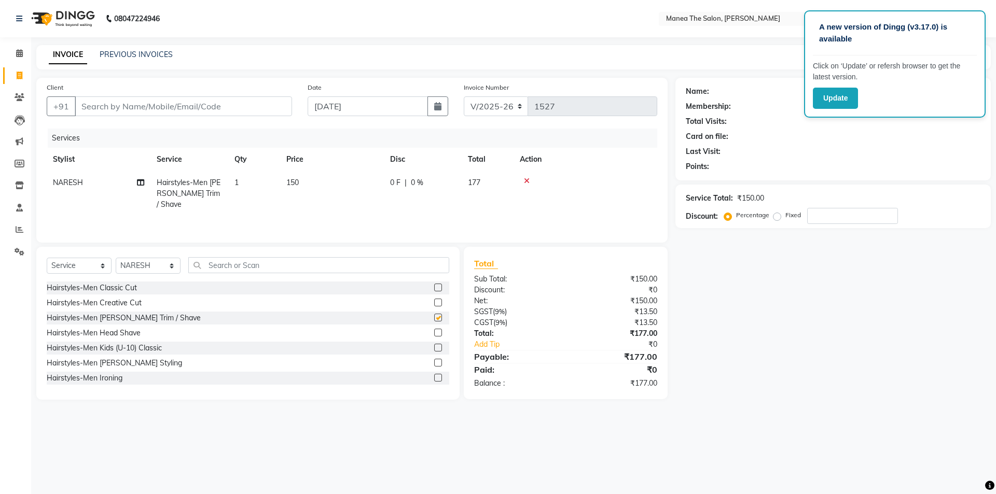
checkbox input "false"
click at [201, 101] on input "Client" at bounding box center [183, 106] width 217 height 20
click at [272, 105] on input "Client" at bounding box center [183, 106] width 217 height 20
click at [276, 102] on input "Client" at bounding box center [183, 106] width 217 height 20
type input "7"
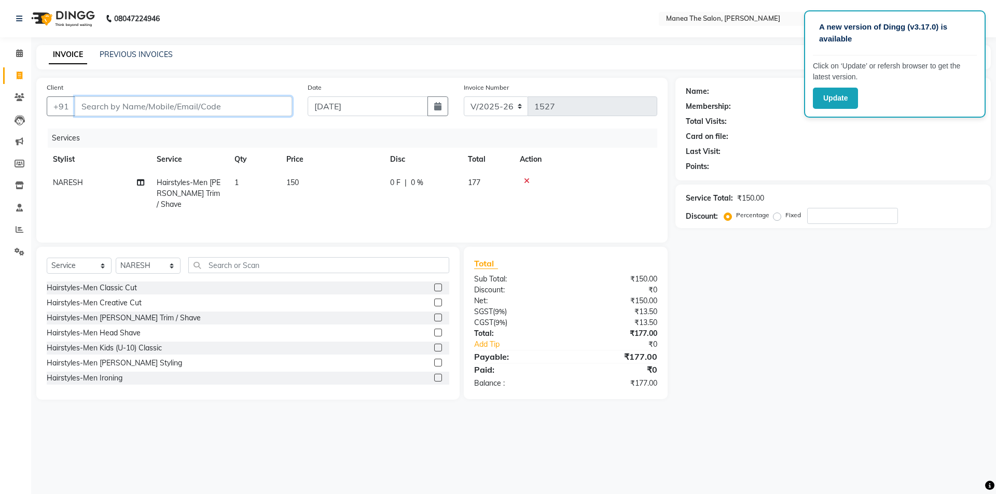
type input "0"
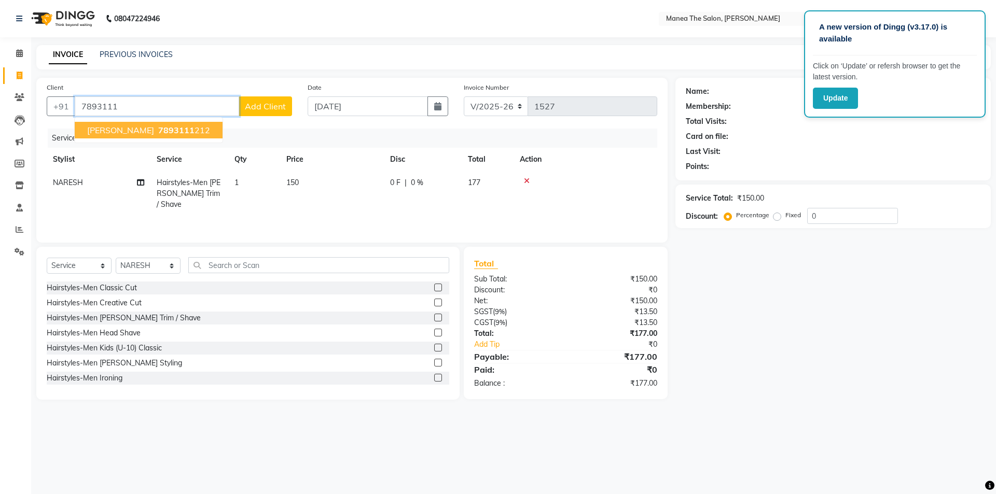
click at [158, 127] on span "7893111" at bounding box center [176, 130] width 36 height 10
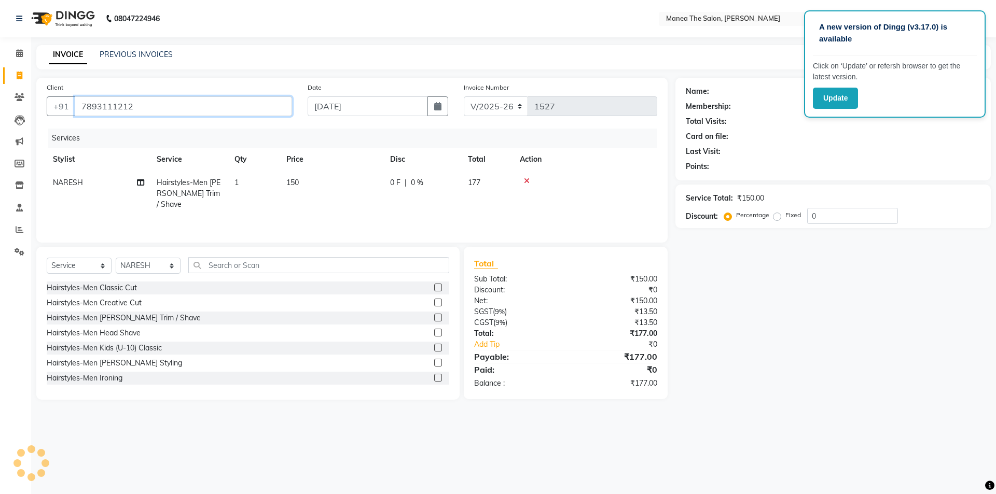
type input "7893111212"
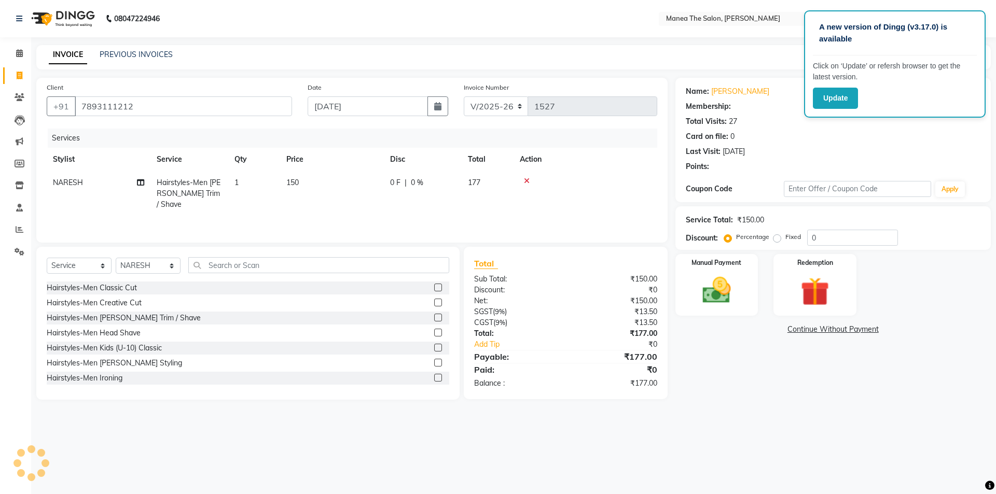
select select "1: Object"
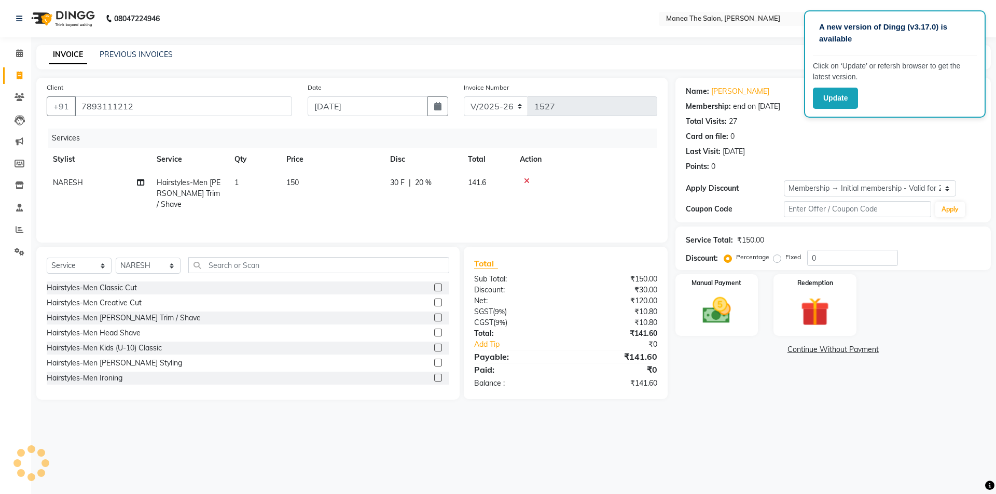
type input "20"
click at [824, 186] on select "Select Membership → Initial membership - Valid for 2 yrs" at bounding box center [870, 188] width 172 height 16
select select "0:"
click at [784, 180] on select "Select Membership → Initial membership - Valid for 2 yrs" at bounding box center [870, 188] width 172 height 16
type input "0"
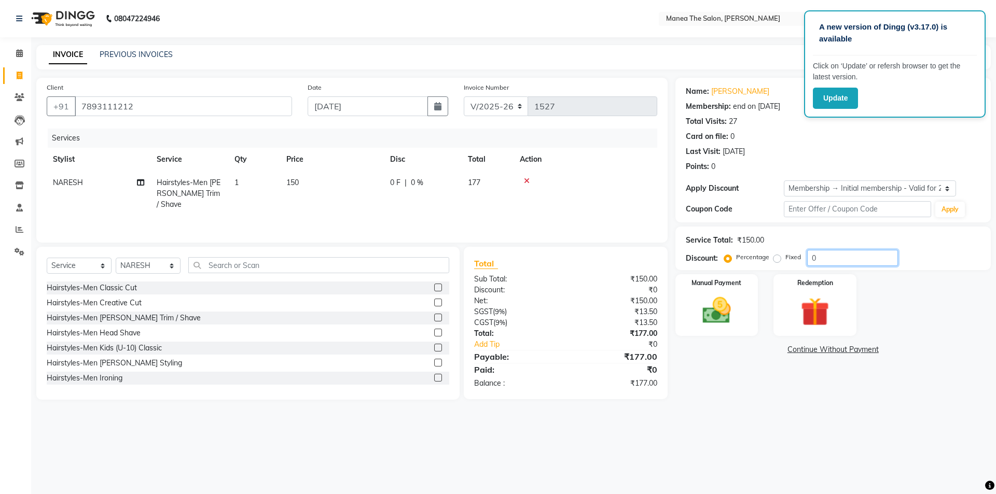
click at [821, 260] on input "0" at bounding box center [852, 258] width 91 height 16
type input "15.25"
click at [711, 318] on img at bounding box center [716, 311] width 48 height 34
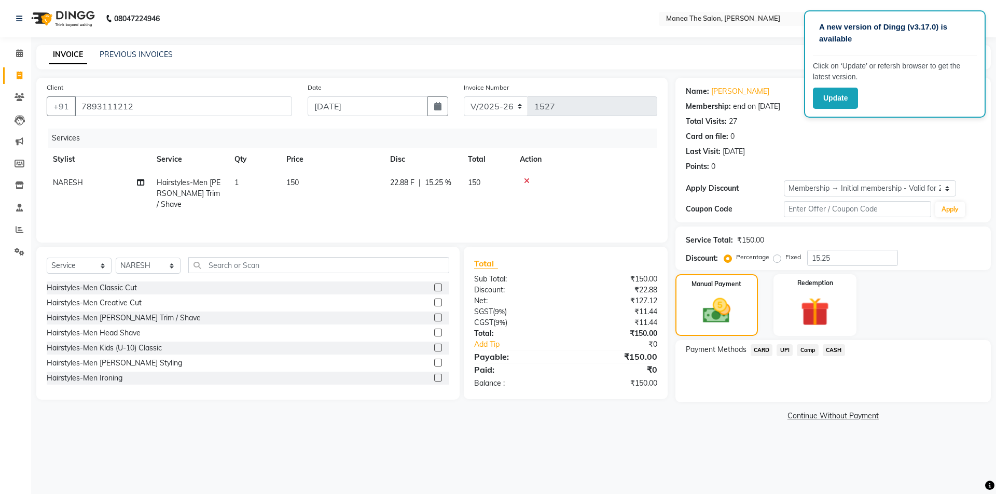
click at [786, 352] on span "UPI" at bounding box center [784, 350] width 16 height 12
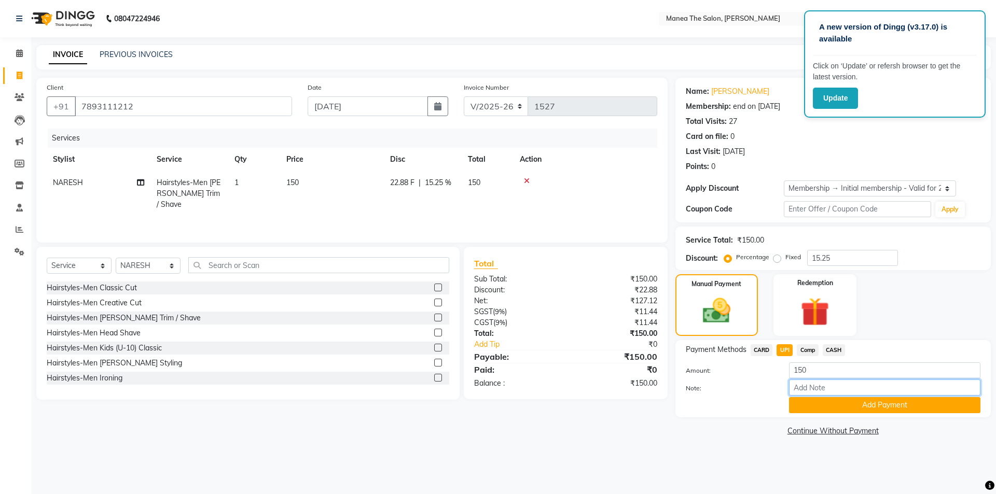
click at [840, 388] on input "Note:" at bounding box center [884, 388] width 191 height 16
type input "UPI"
click at [862, 406] on button "Add Payment" at bounding box center [884, 405] width 191 height 16
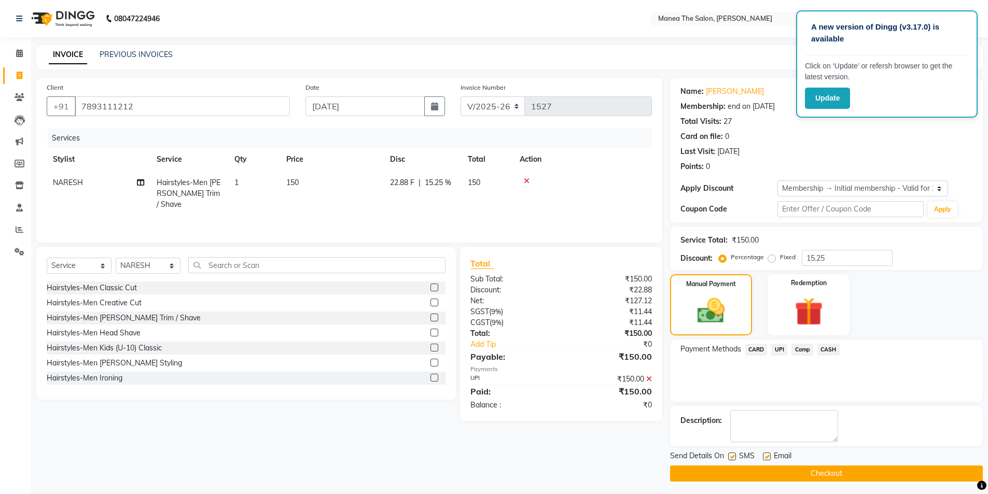
click at [841, 469] on button "Checkout" at bounding box center [826, 474] width 313 height 16
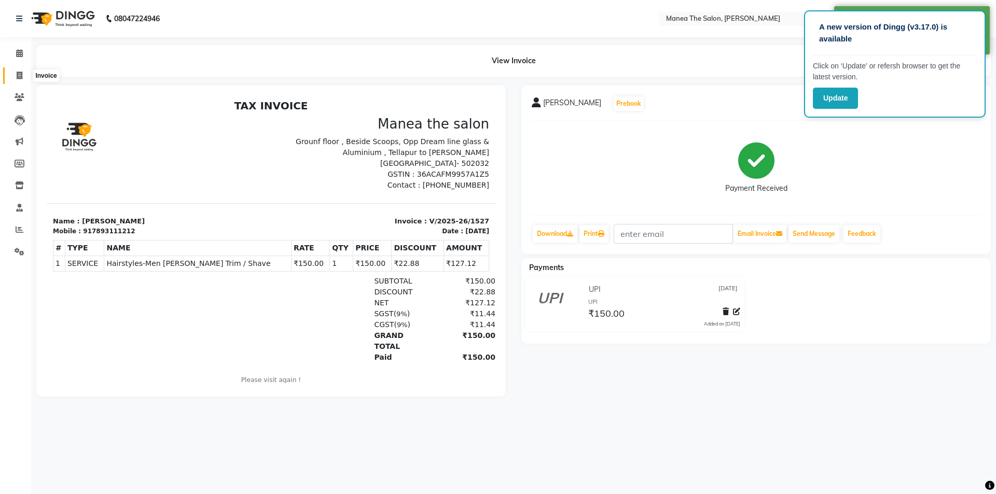
click at [17, 78] on icon at bounding box center [20, 76] width 6 height 8
select select "service"
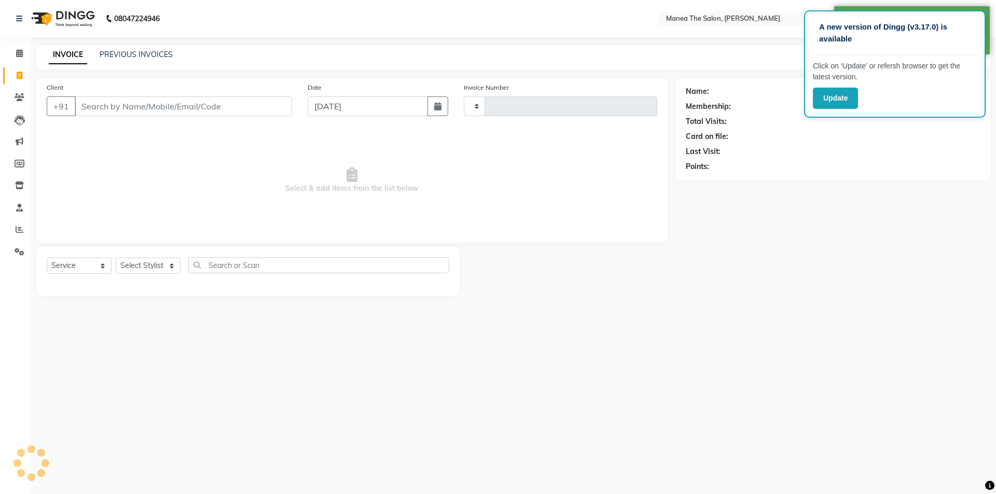
type input "1528"
select select "6846"
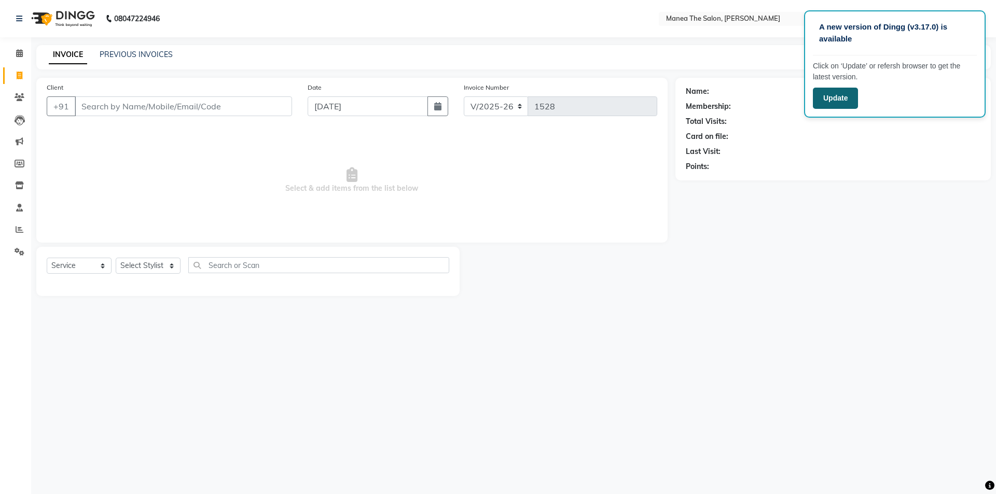
click at [829, 99] on button "Update" at bounding box center [835, 98] width 45 height 21
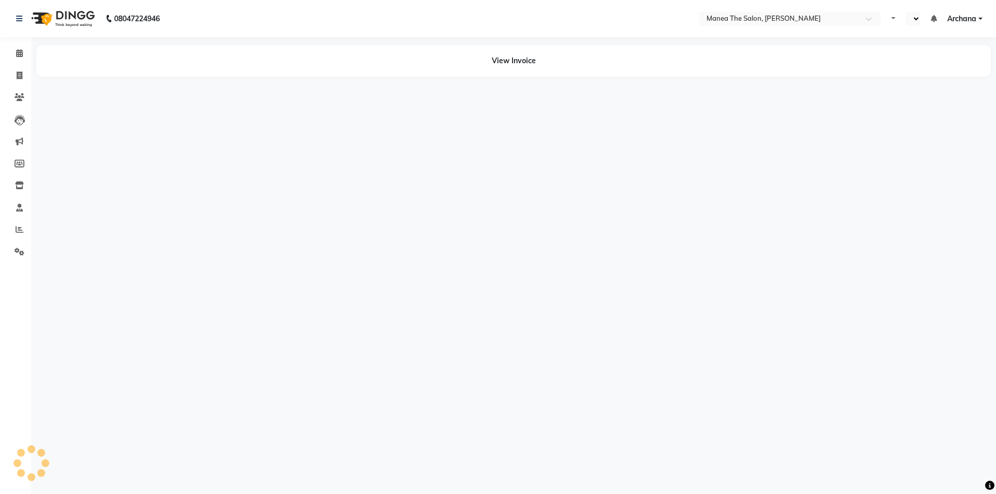
select select "en"
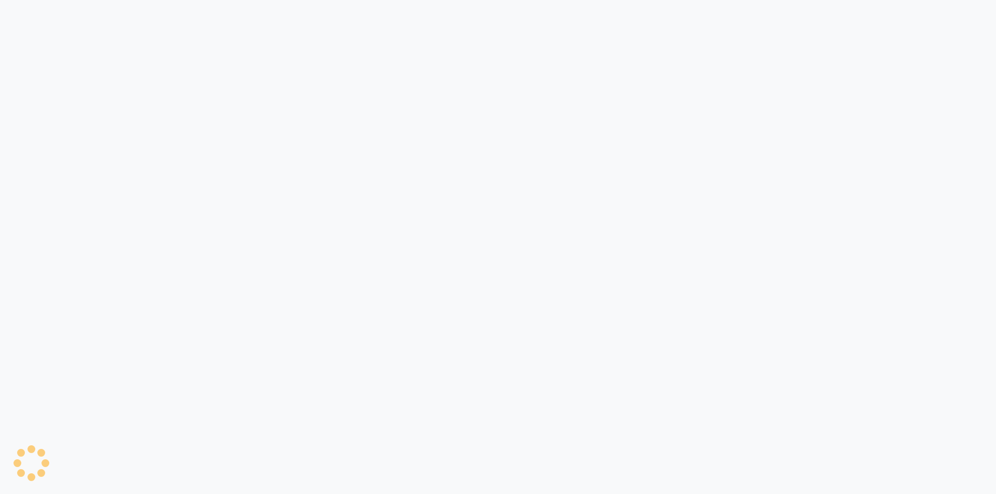
select select "service"
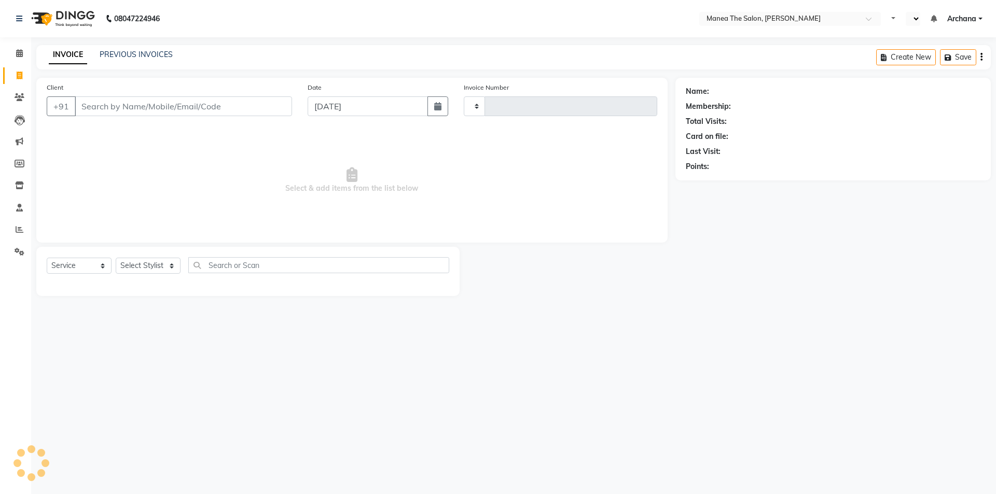
type input "1528"
select select "en"
select select "6846"
click at [161, 53] on link "PREVIOUS INVOICES" at bounding box center [136, 54] width 73 height 9
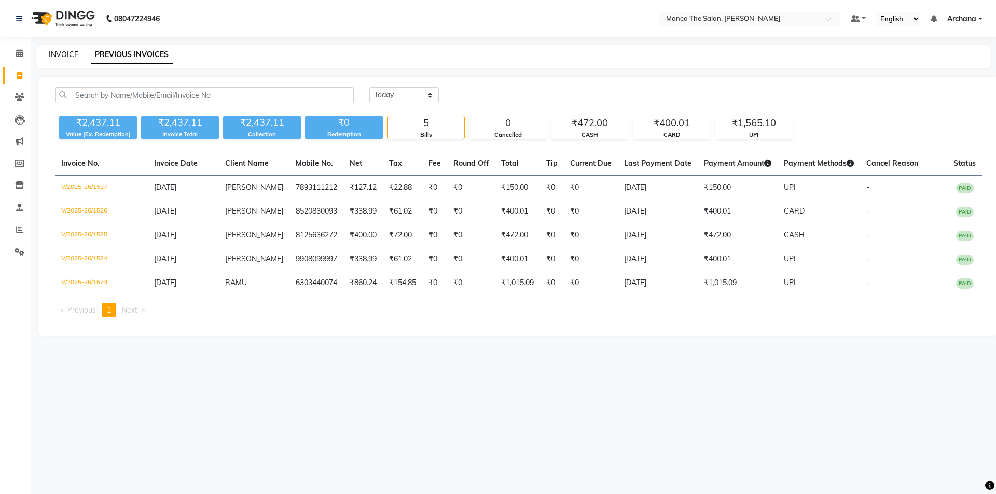
click at [73, 58] on link "INVOICE" at bounding box center [64, 54] width 30 height 9
select select "service"
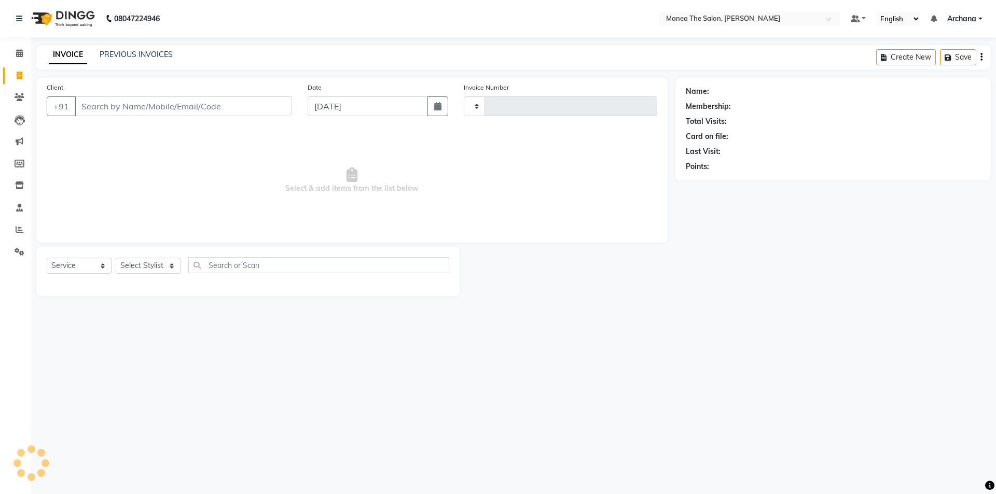
type input "1528"
select select "6846"
